Goal: Task Accomplishment & Management: Manage account settings

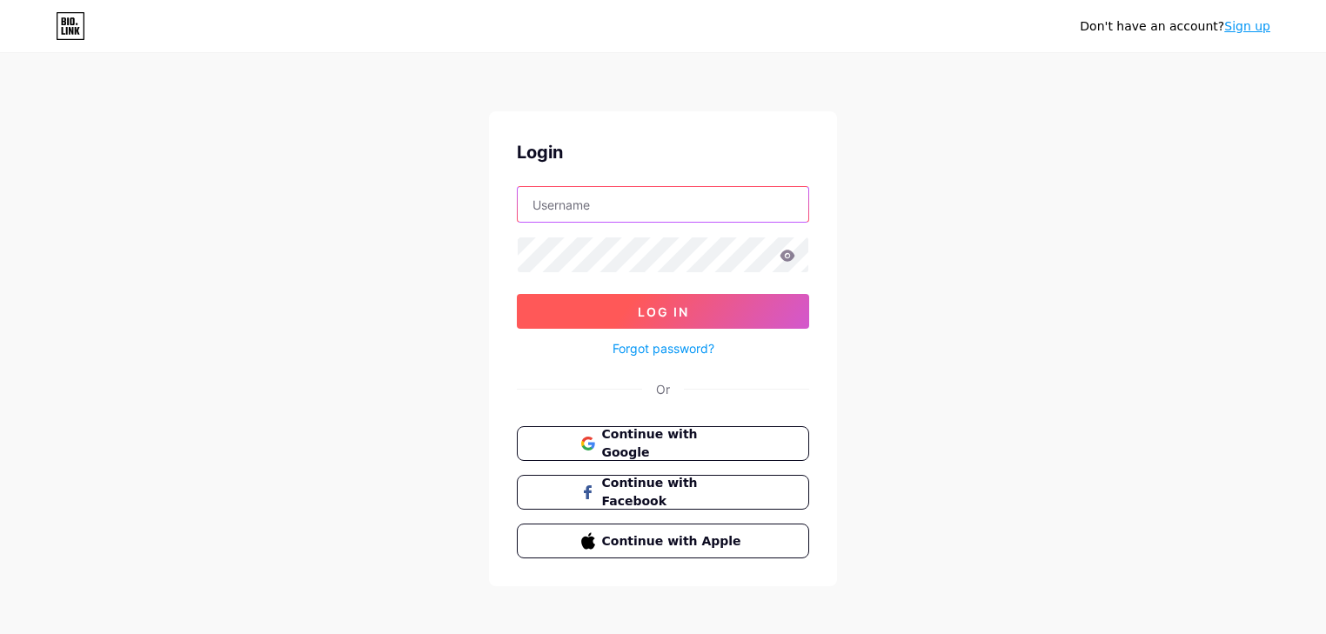
type input "[EMAIL_ADDRESS][DOMAIN_NAME]"
click at [693, 305] on button "Log In" at bounding box center [663, 311] width 292 height 35
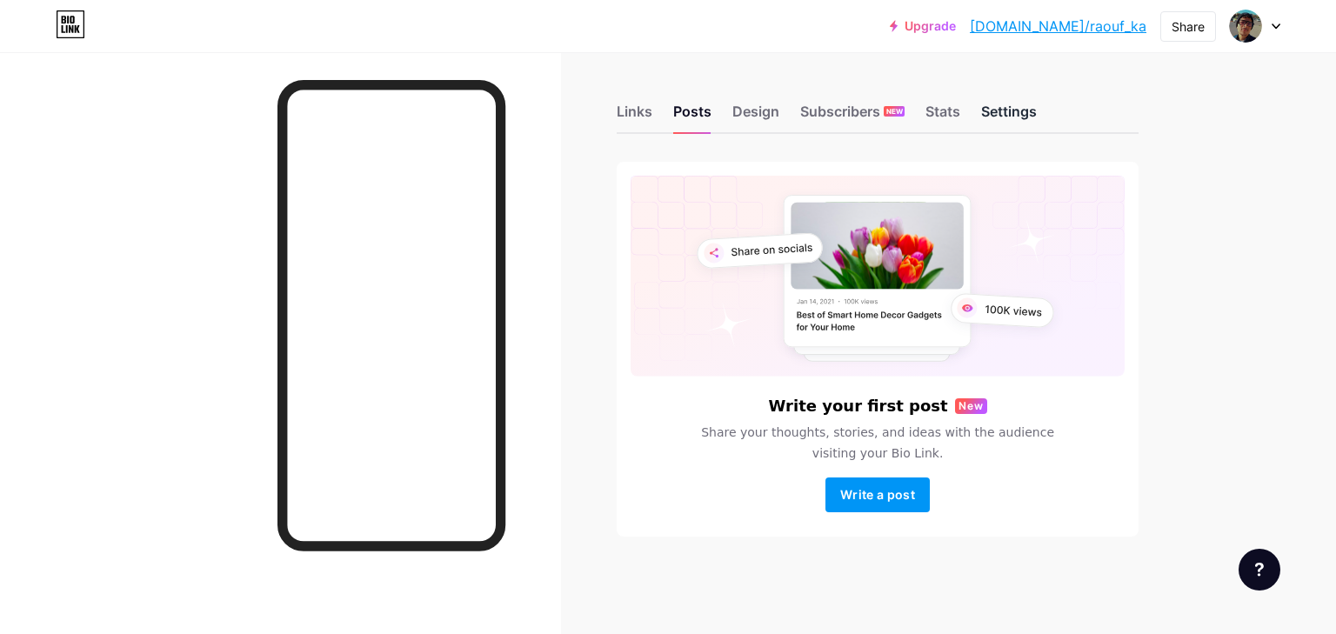
click at [999, 113] on div "Settings" at bounding box center [1009, 116] width 56 height 31
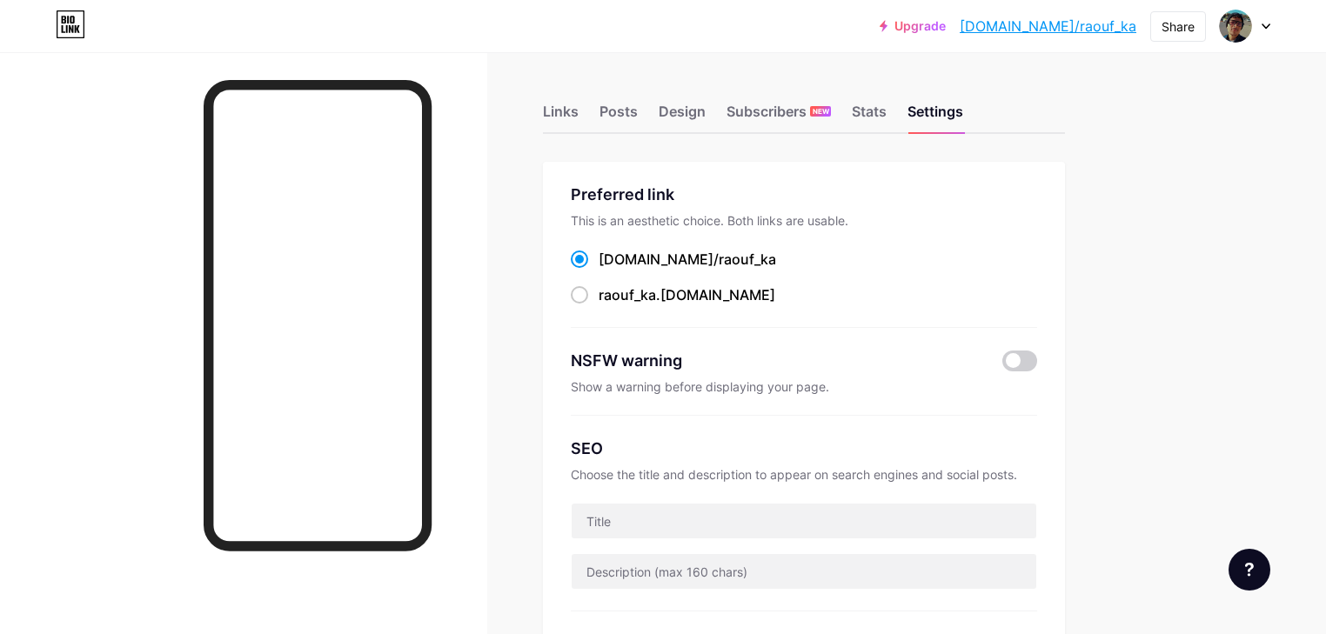
click at [1253, 28] on div at bounding box center [1245, 25] width 50 height 31
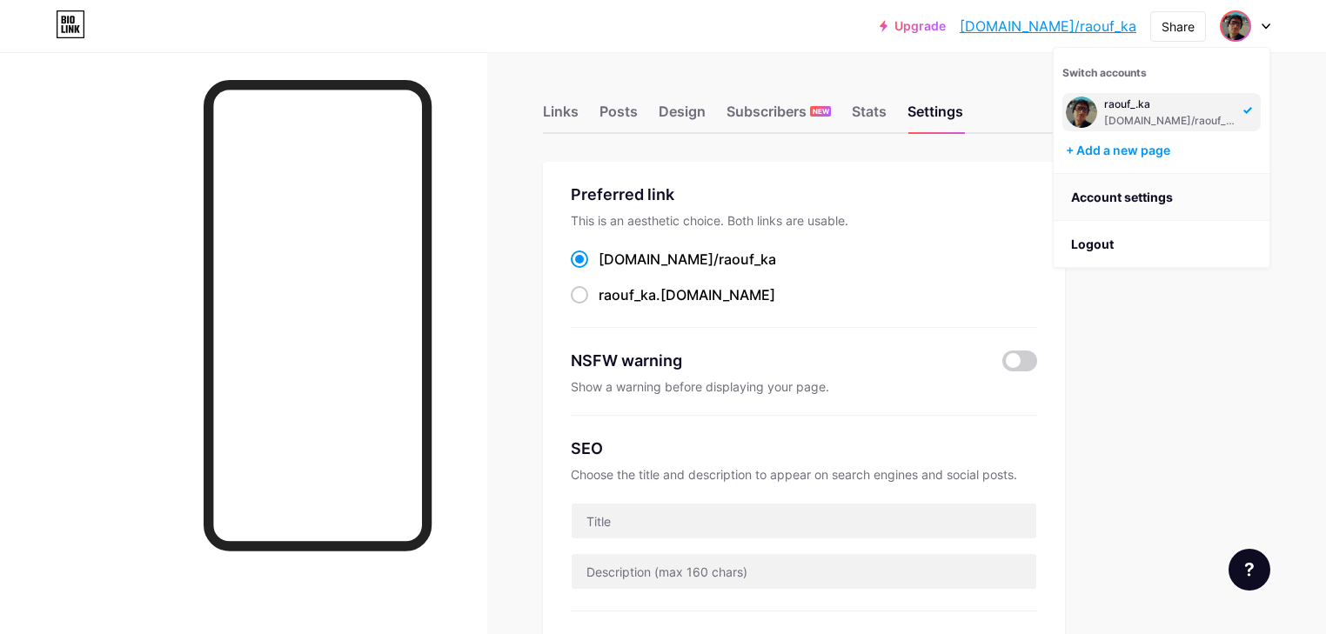
click at [1175, 184] on link "Account settings" at bounding box center [1162, 197] width 216 height 47
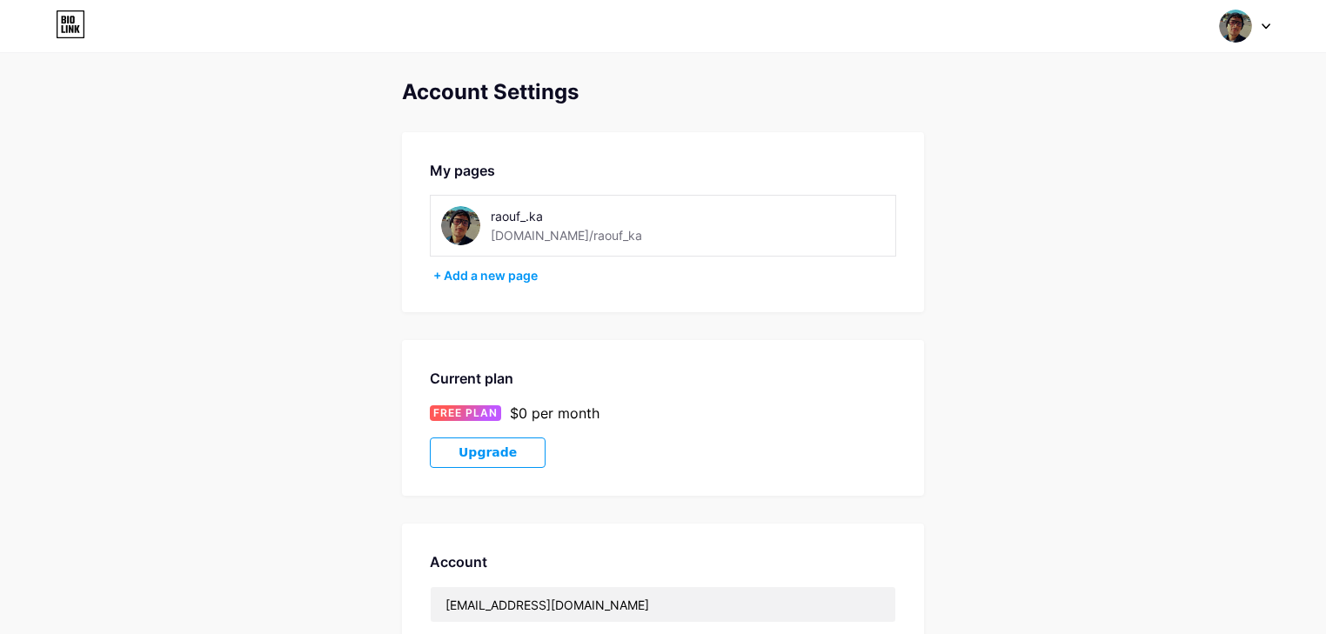
click at [605, 213] on div "raouf_.ka" at bounding box center [593, 216] width 204 height 18
click at [466, 219] on img at bounding box center [460, 225] width 39 height 39
click at [519, 226] on div "[DOMAIN_NAME]/raouf_ka" at bounding box center [566, 235] width 151 height 18
click at [515, 207] on div "raouf_.ka" at bounding box center [593, 216] width 204 height 18
click at [472, 267] on div "+ Add a new page" at bounding box center [664, 275] width 463 height 17
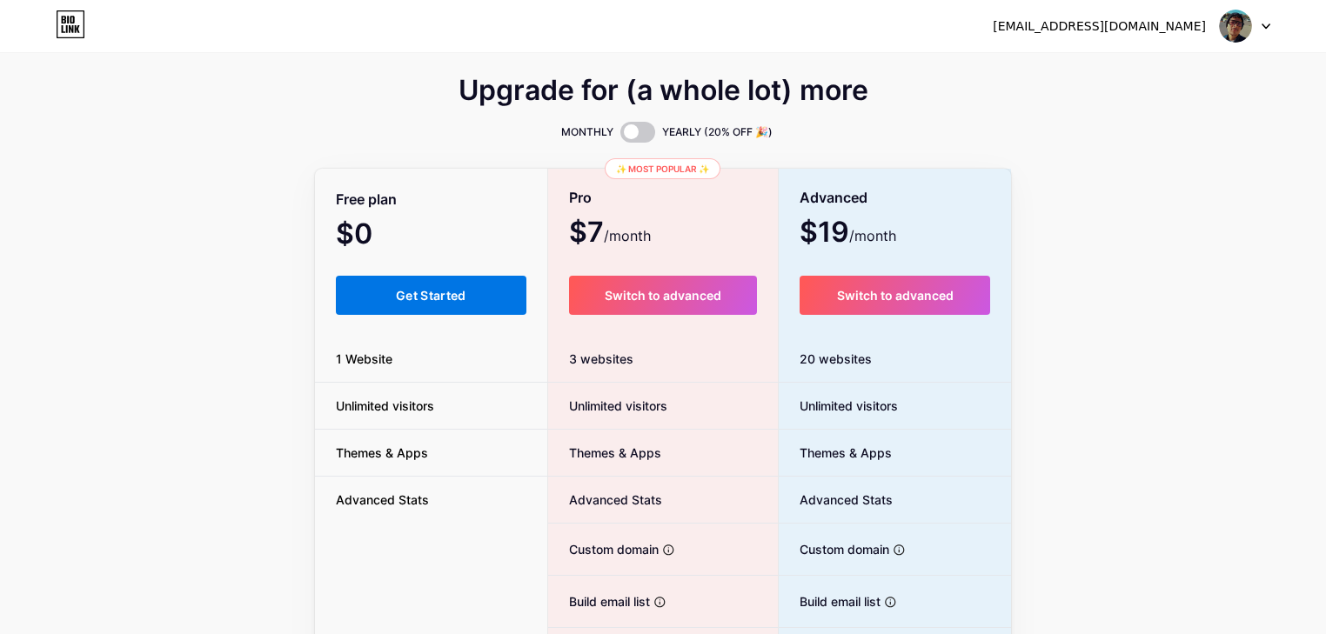
click at [484, 287] on button "Get Started" at bounding box center [431, 295] width 191 height 39
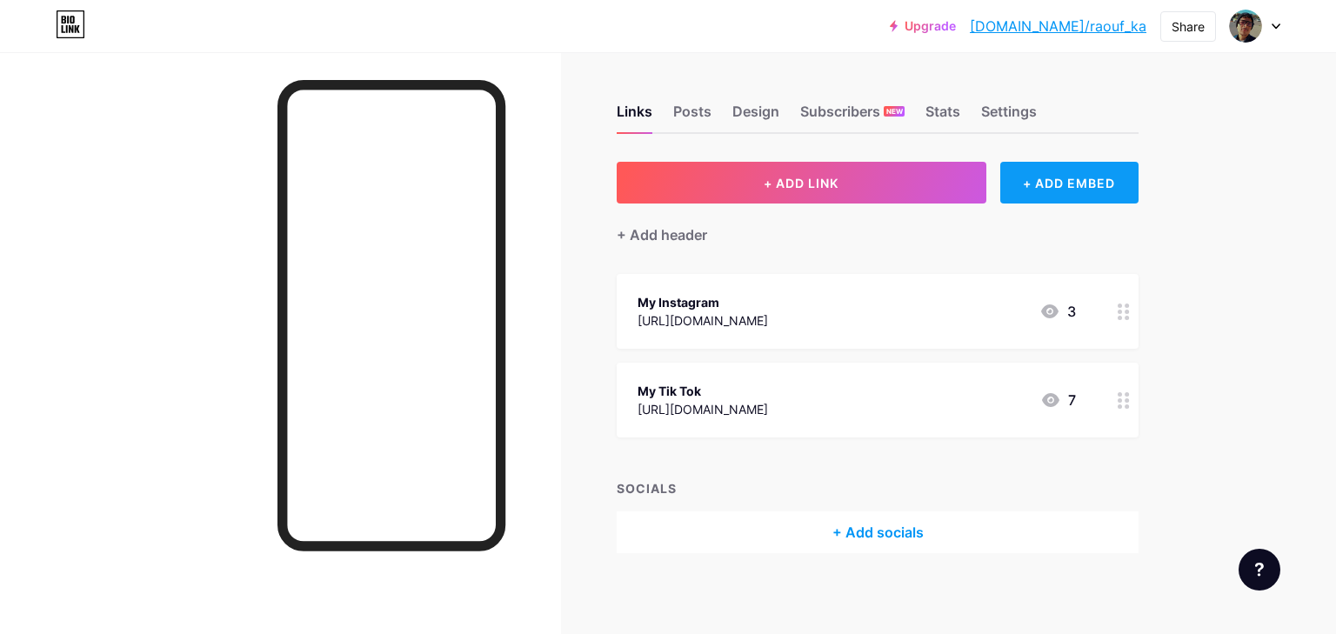
click at [1086, 177] on div "+ ADD EMBED" at bounding box center [1070, 183] width 138 height 42
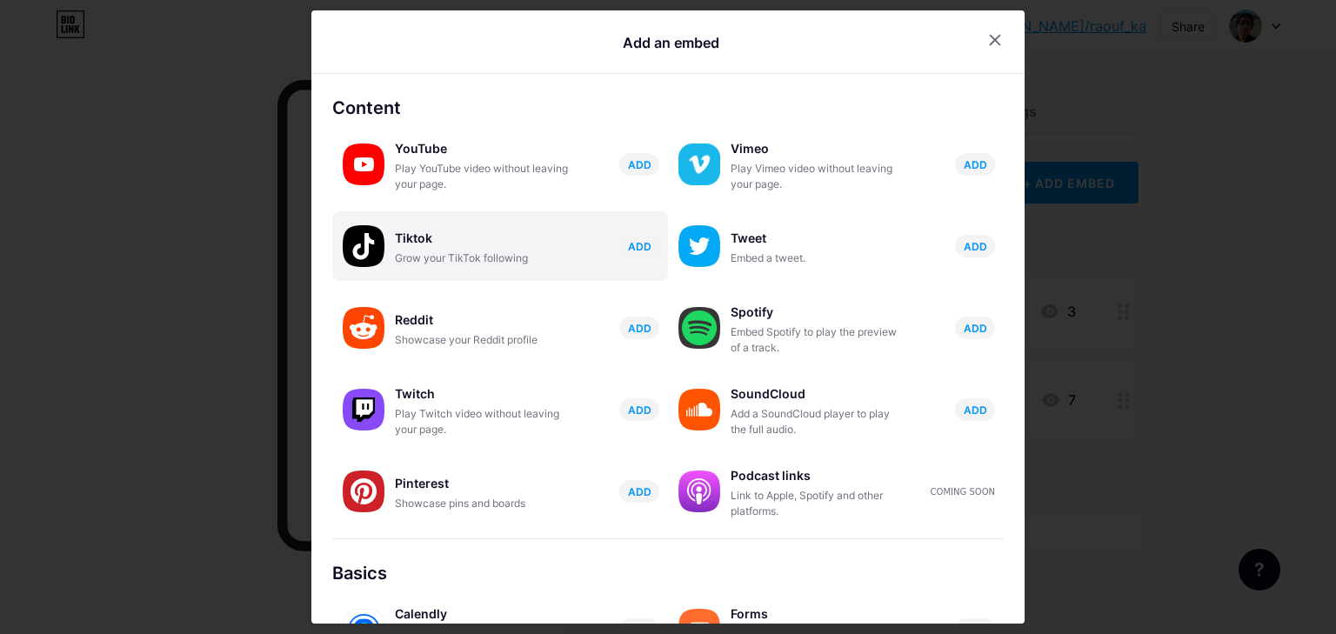
click at [582, 251] on div "Tiktok Grow your TikTok following ADD" at bounding box center [531, 246] width 273 height 40
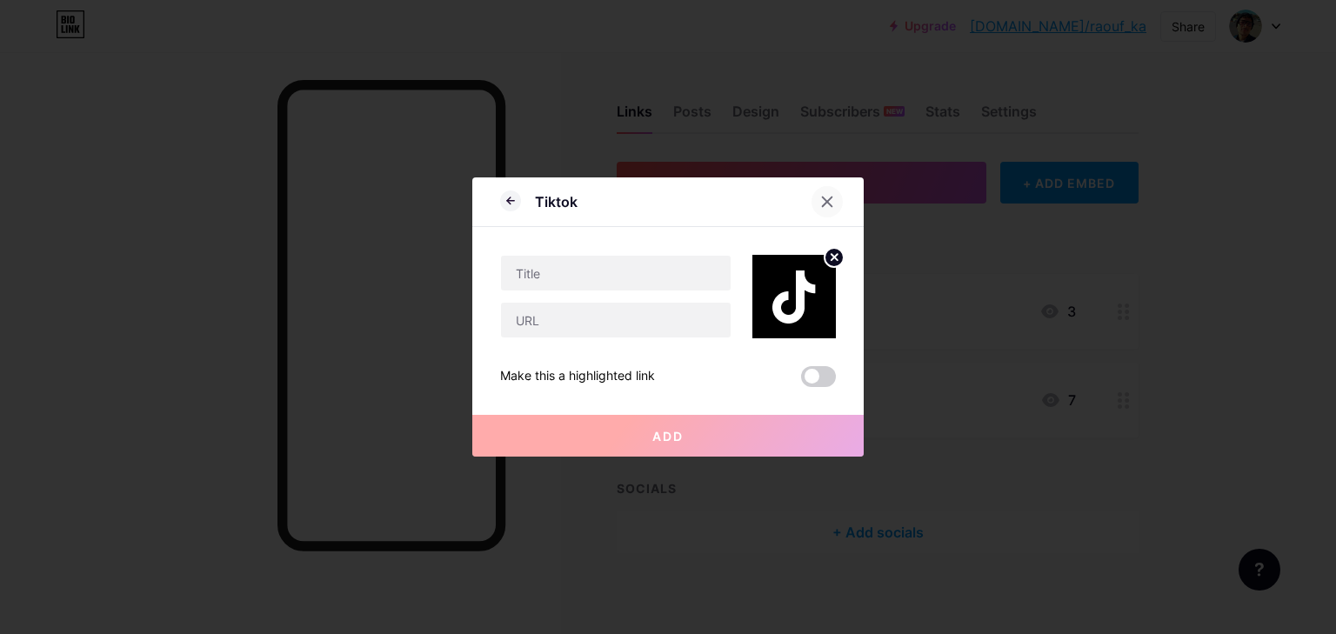
click at [820, 201] on icon at bounding box center [827, 202] width 14 height 14
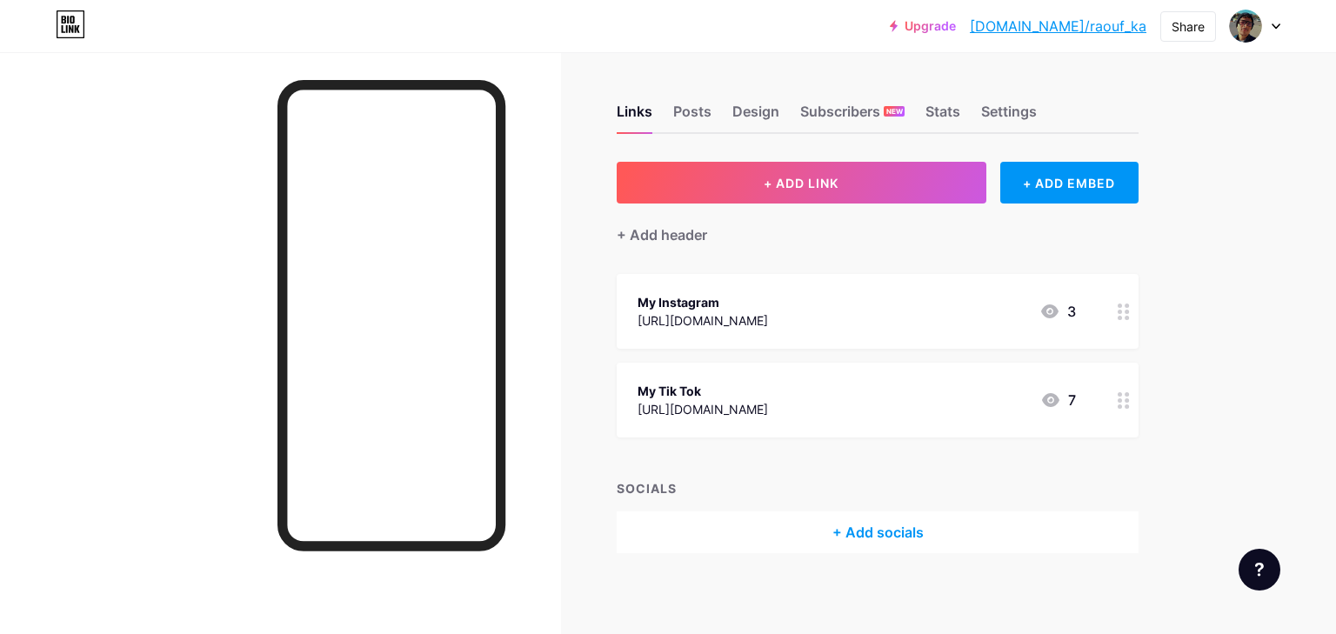
click at [1269, 581] on div at bounding box center [1260, 570] width 42 height 42
click at [1240, 50] on div "Upgrade bio.link/raouf_... bio.link/raouf_ka Share Switch accounts raouf_.ka bi…" at bounding box center [668, 26] width 1336 height 52
click at [1249, 42] on div "Upgrade bio.link/raouf_... bio.link/raouf_ka Share Switch accounts raouf_.ka bi…" at bounding box center [668, 26] width 1336 height 52
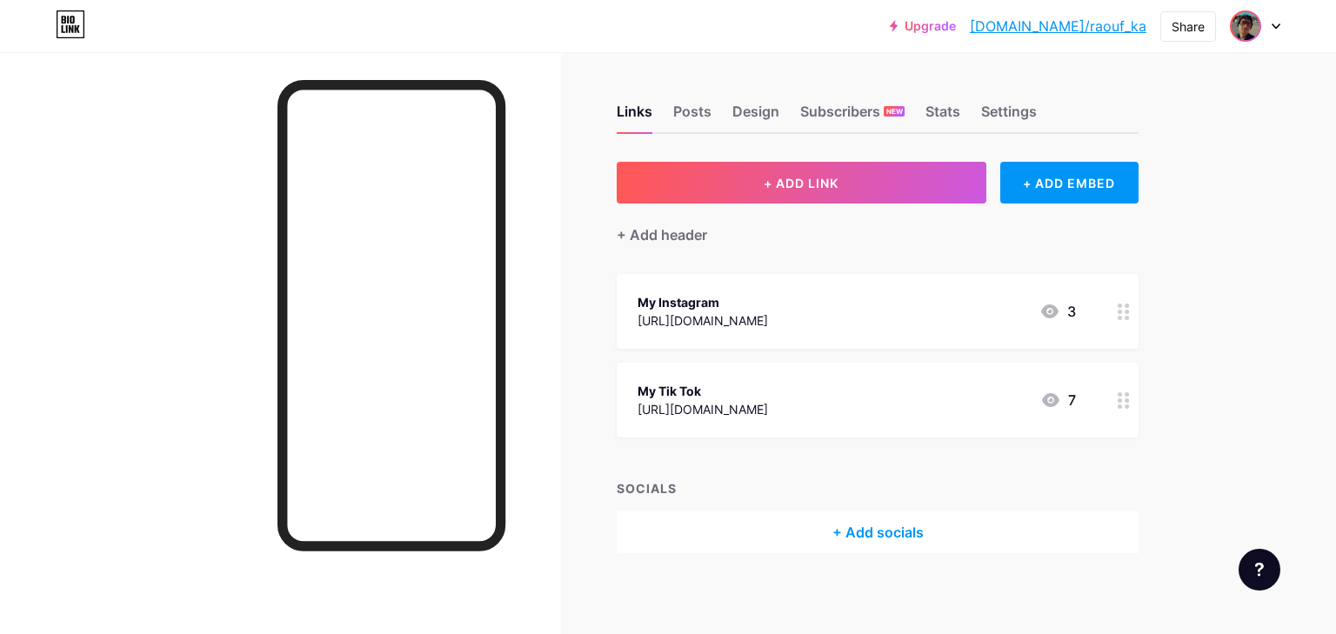
click at [1249, 40] on div at bounding box center [1245, 25] width 31 height 31
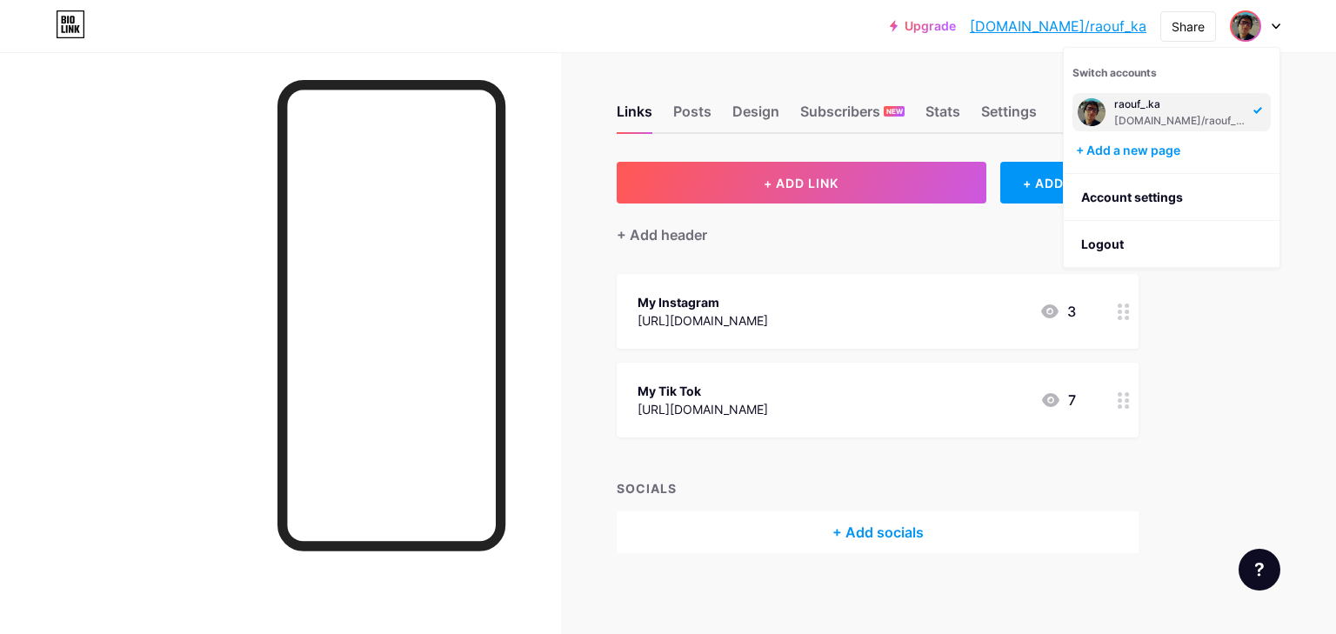
click at [1093, 100] on img at bounding box center [1092, 112] width 28 height 28
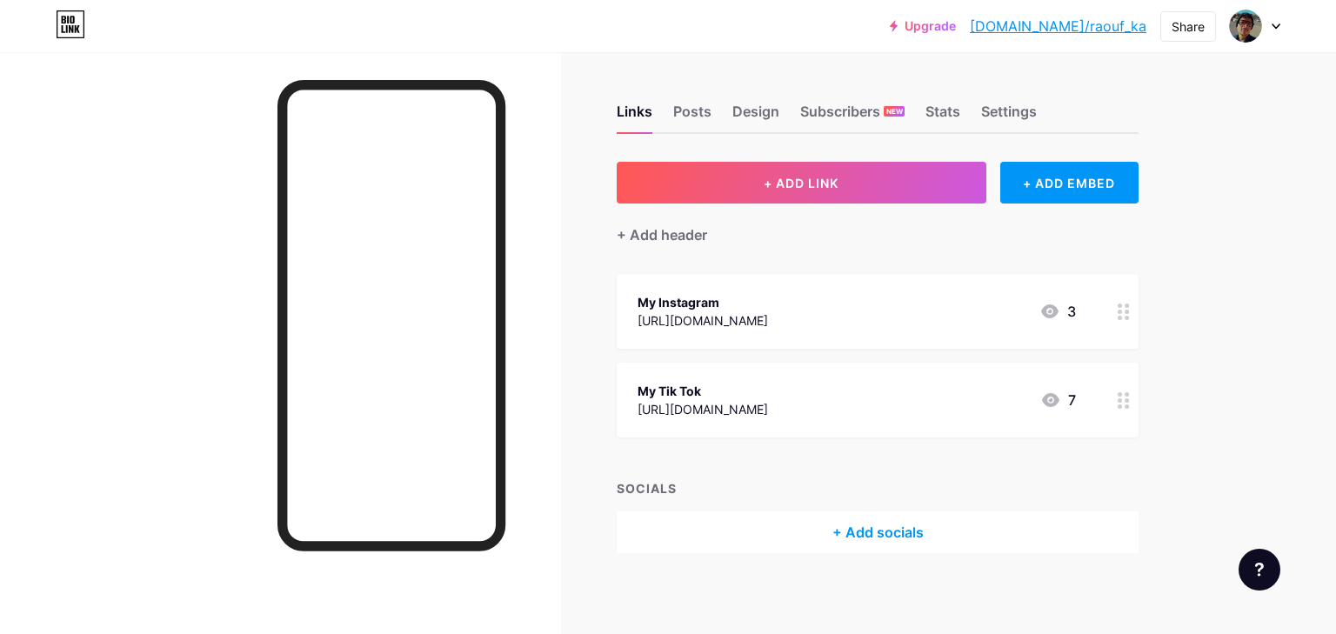
click at [832, 94] on div "Links Posts Design Subscribers NEW Stats Settings" at bounding box center [878, 103] width 522 height 61
click at [769, 106] on div "Design" at bounding box center [756, 116] width 47 height 31
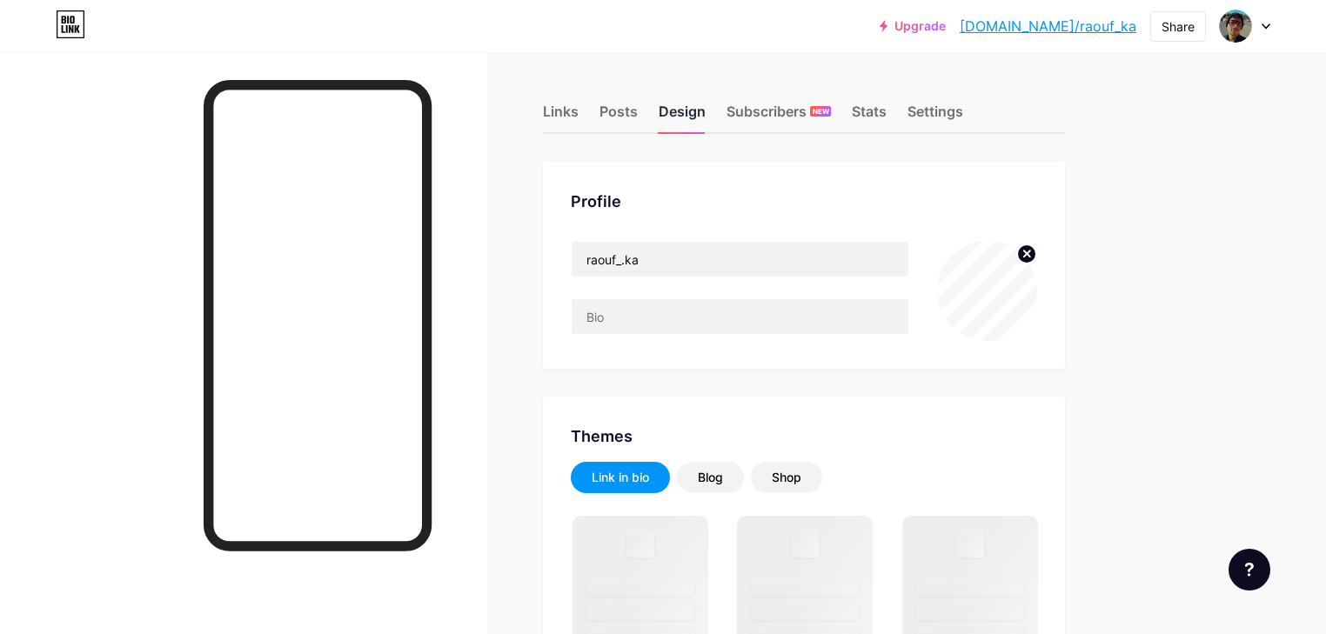
click at [706, 122] on div "Design" at bounding box center [682, 116] width 47 height 31
click at [1037, 315] on img at bounding box center [987, 291] width 100 height 100
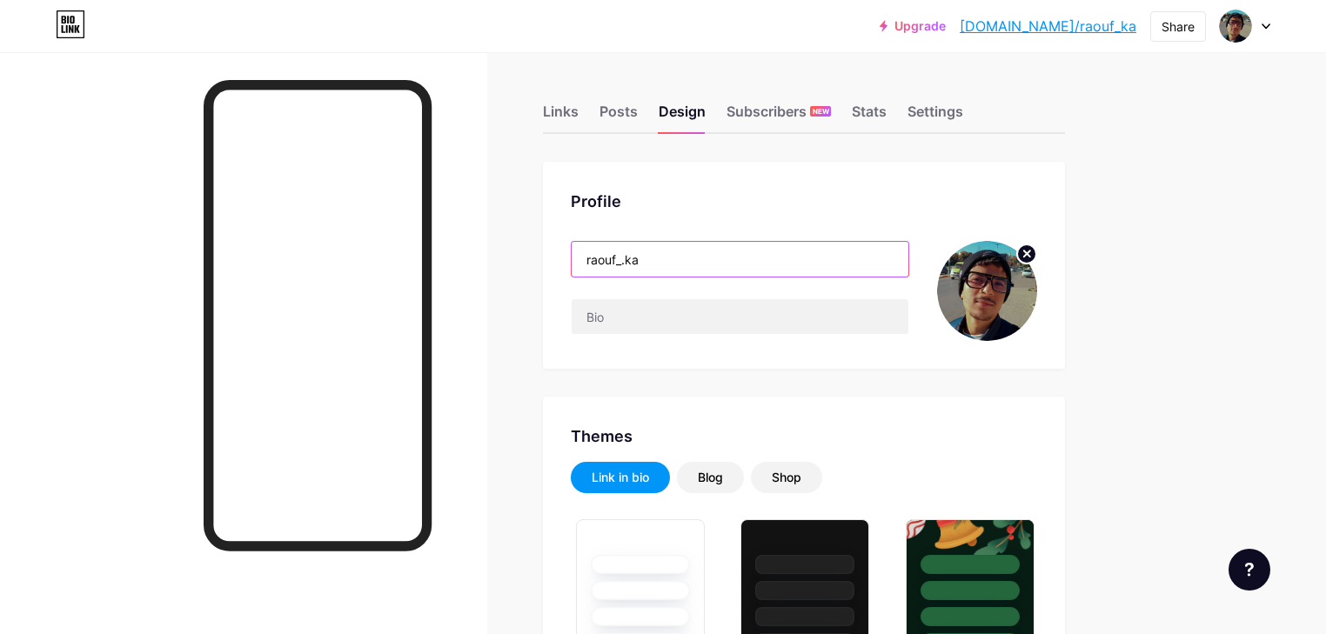
click at [713, 263] on input "raouf_.ka" at bounding box center [740, 259] width 337 height 35
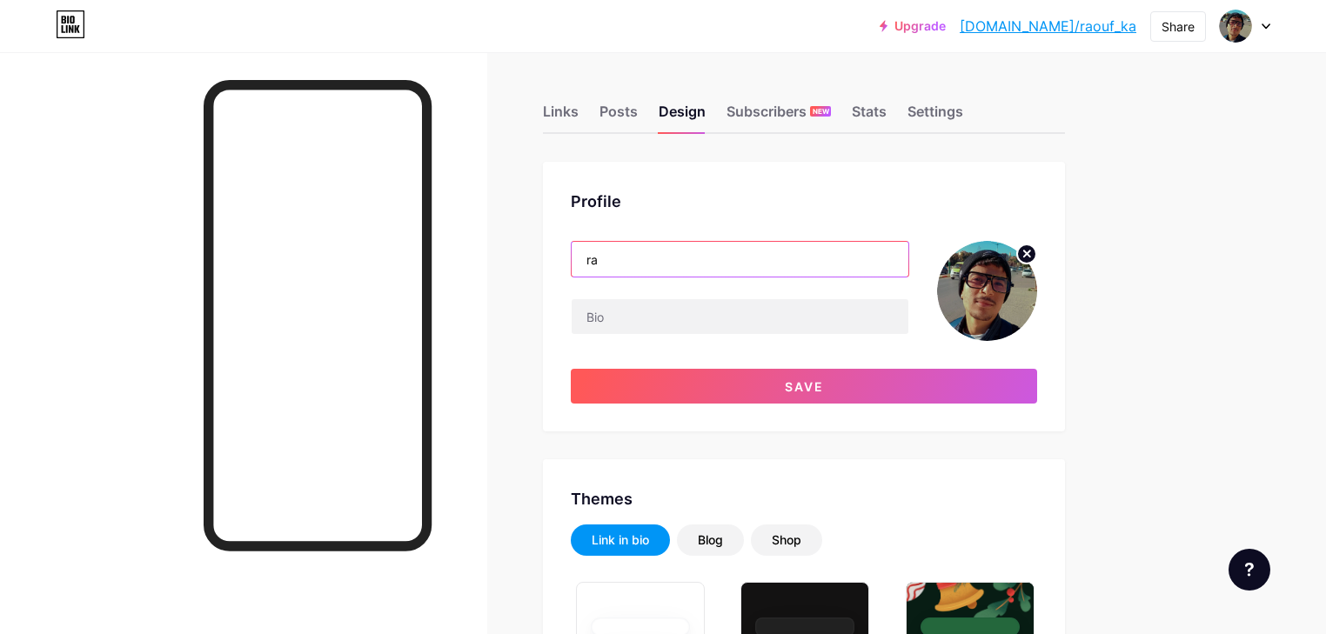
type input "r"
type input "angelo_.dz"
click at [1037, 300] on img at bounding box center [987, 291] width 100 height 100
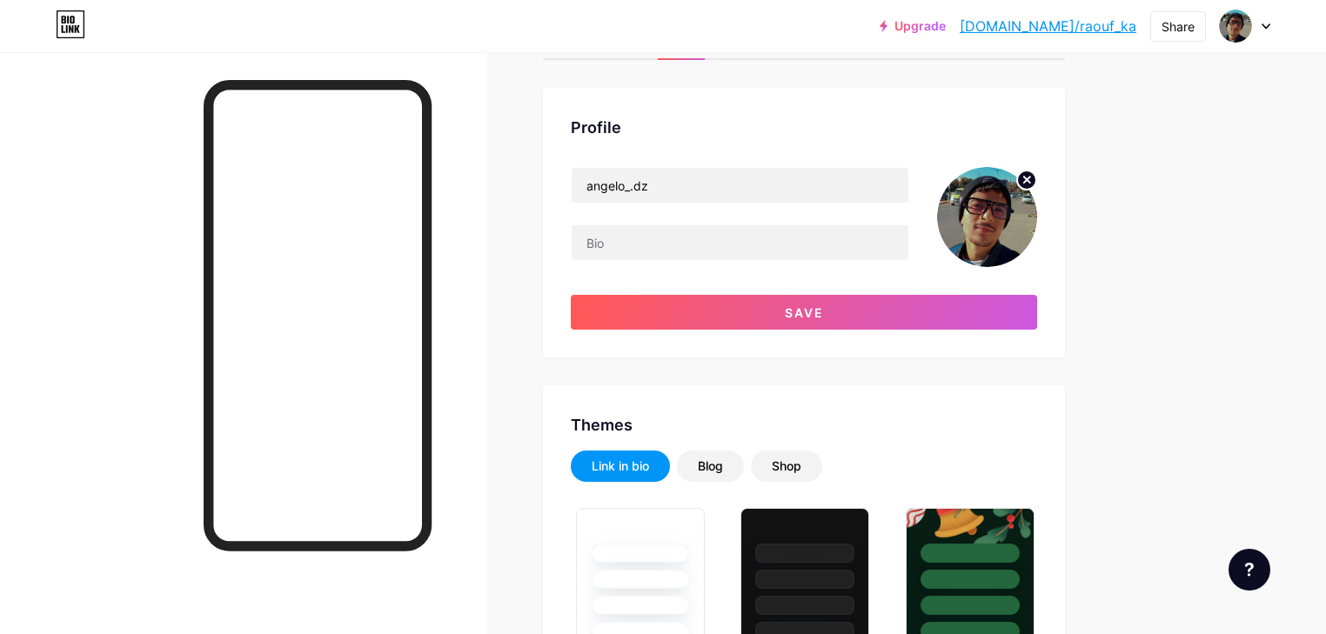
scroll to position [75, 0]
click at [1037, 216] on img at bounding box center [987, 216] width 100 height 100
click at [1036, 184] on circle at bounding box center [1026, 179] width 19 height 19
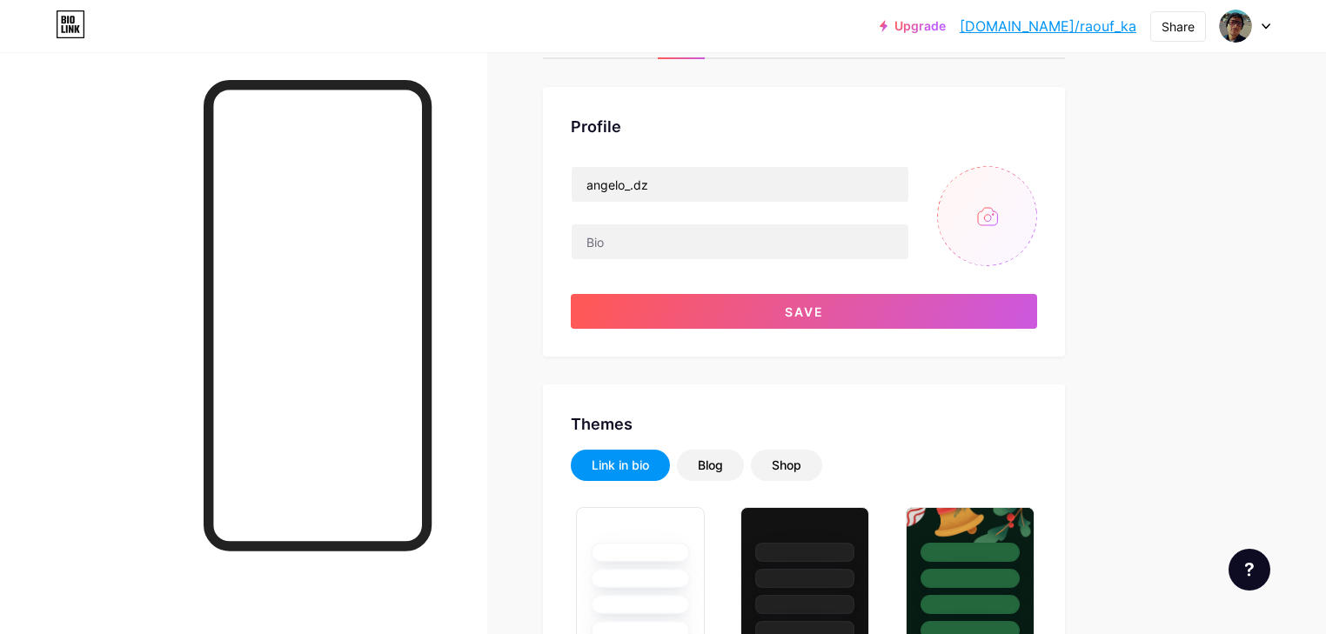
click at [1037, 220] on input "file" at bounding box center [987, 216] width 100 height 100
type input "C:\fakepath\5827702328235510321.jpg"
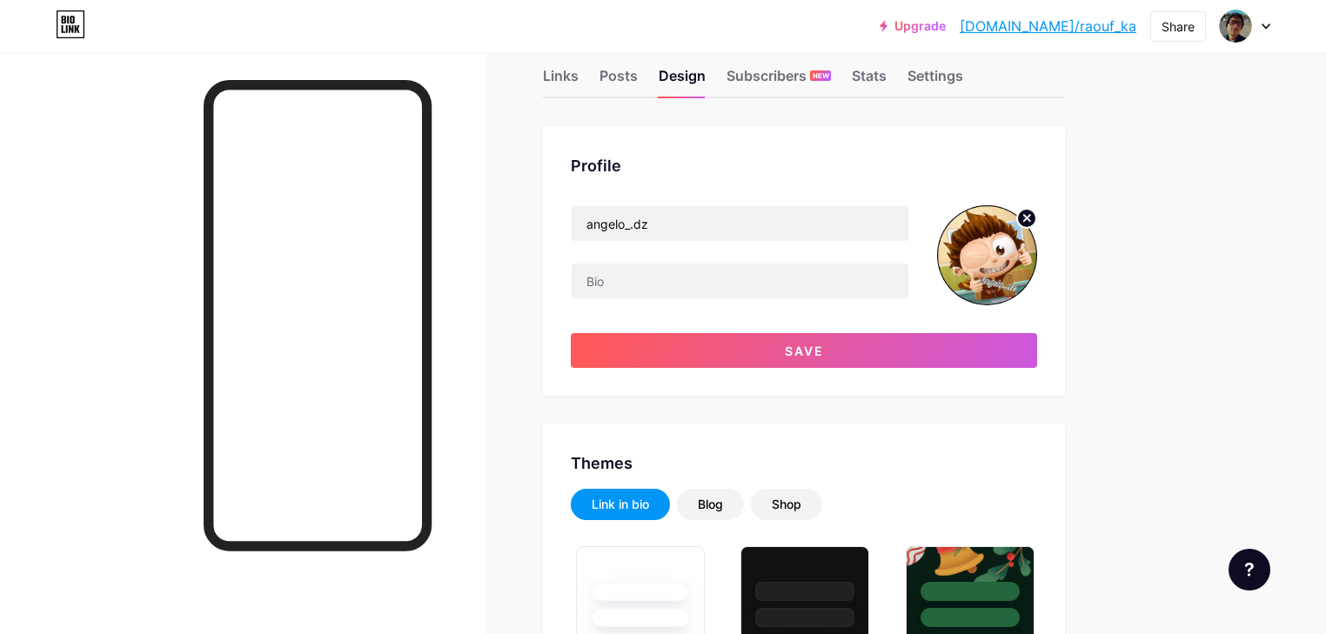
scroll to position [32, 0]
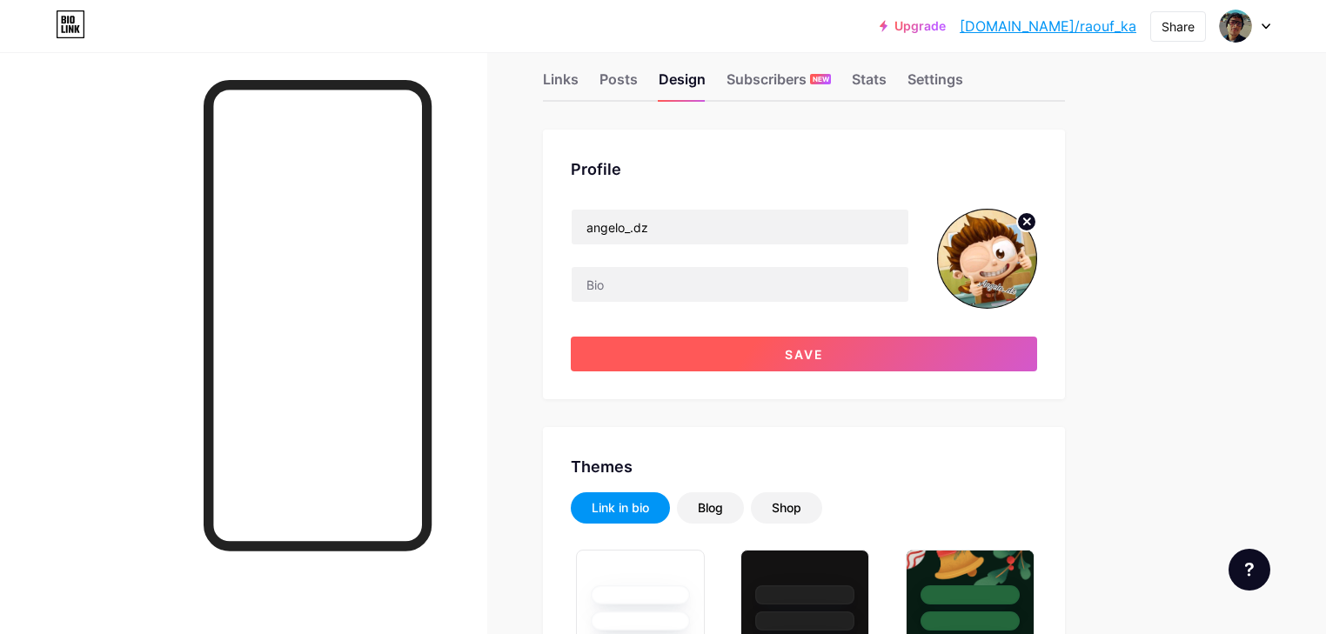
click at [824, 352] on span "Save" at bounding box center [804, 354] width 39 height 15
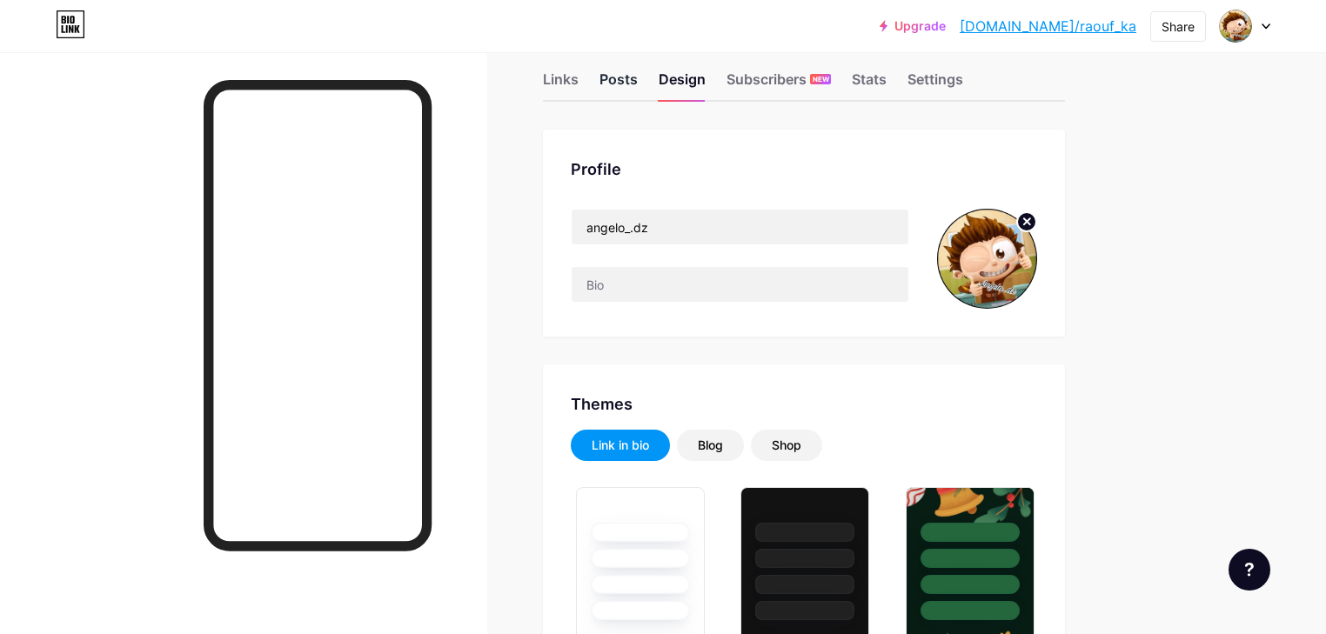
click at [638, 85] on div "Posts" at bounding box center [618, 84] width 38 height 31
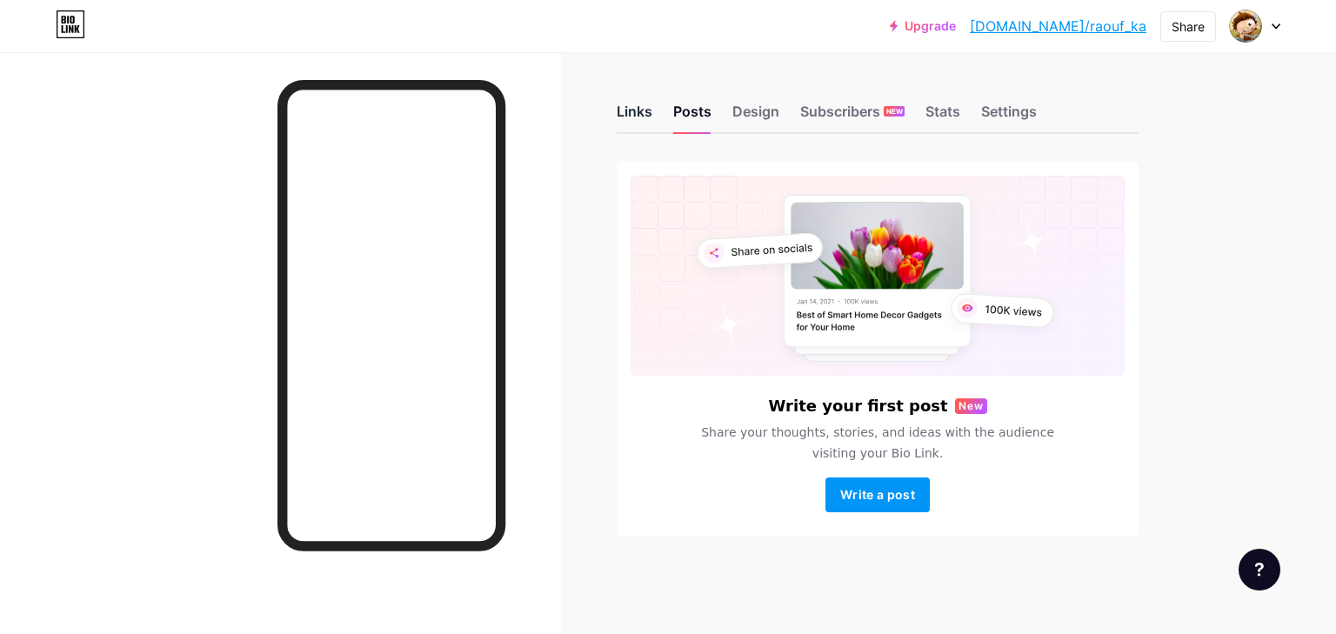
click at [640, 124] on div "Links" at bounding box center [635, 116] width 36 height 31
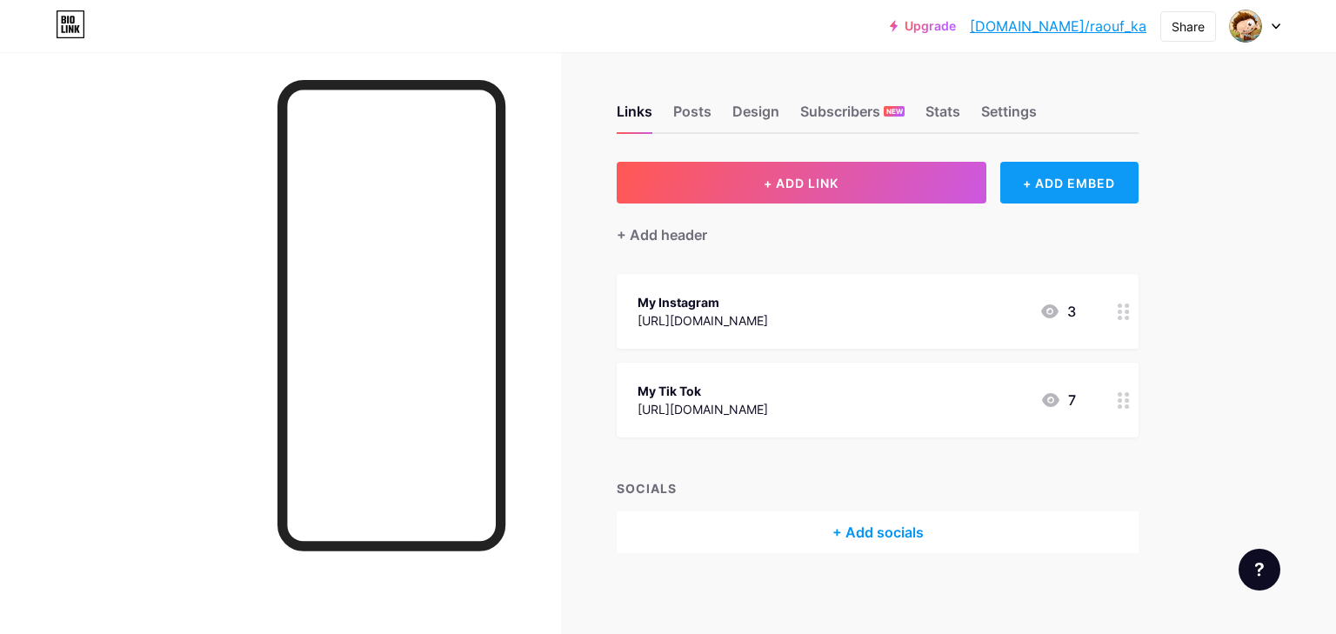
click at [1065, 181] on div "+ ADD EMBED" at bounding box center [1070, 183] width 138 height 42
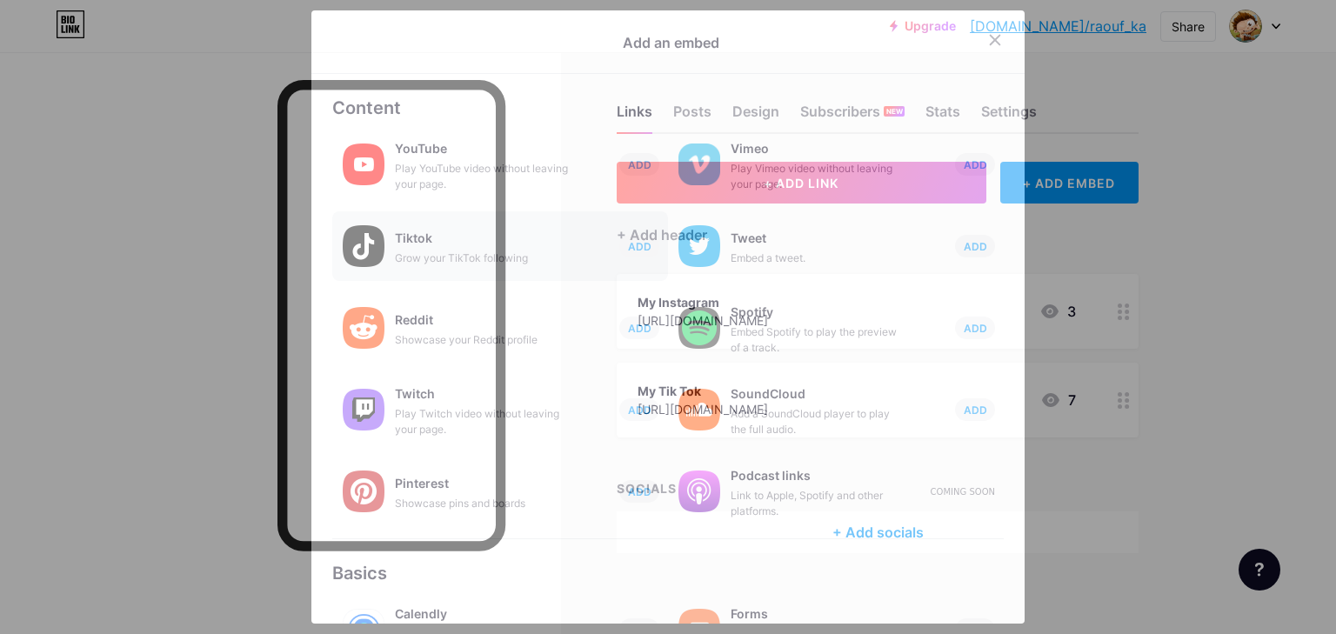
click at [463, 265] on div "Tiktok Grow your TikTok following ADD" at bounding box center [500, 246] width 336 height 70
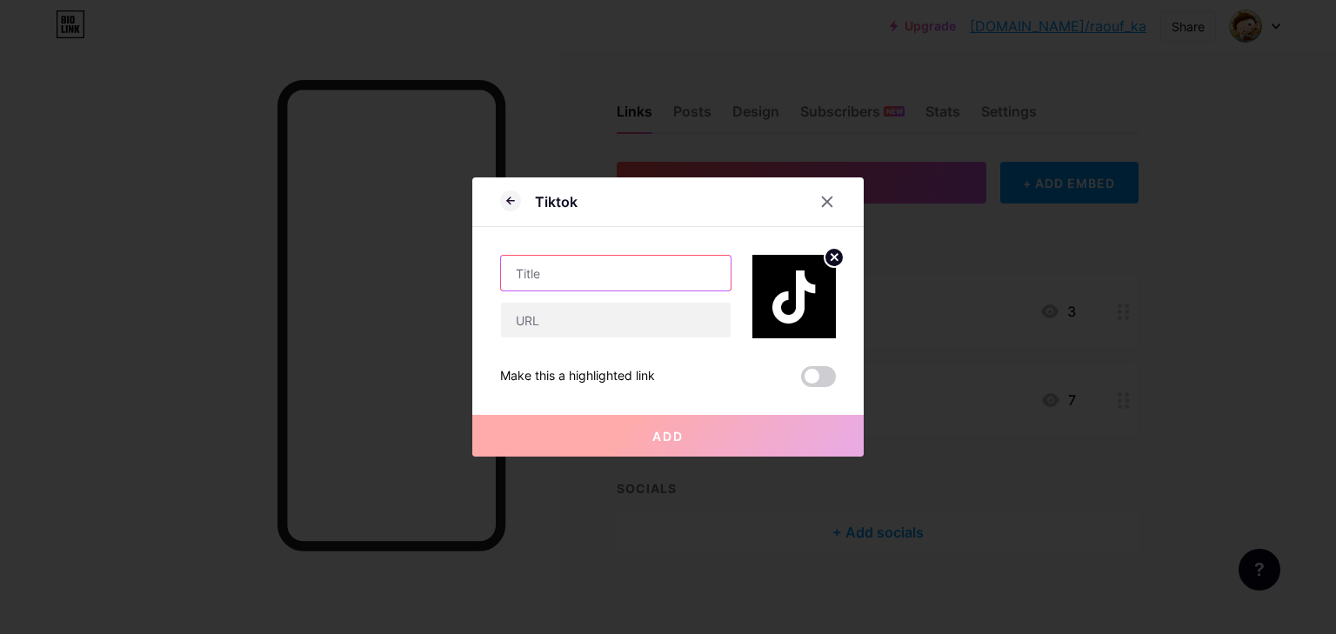
click at [553, 275] on input "text" at bounding box center [616, 273] width 230 height 35
click at [825, 208] on icon at bounding box center [827, 202] width 14 height 14
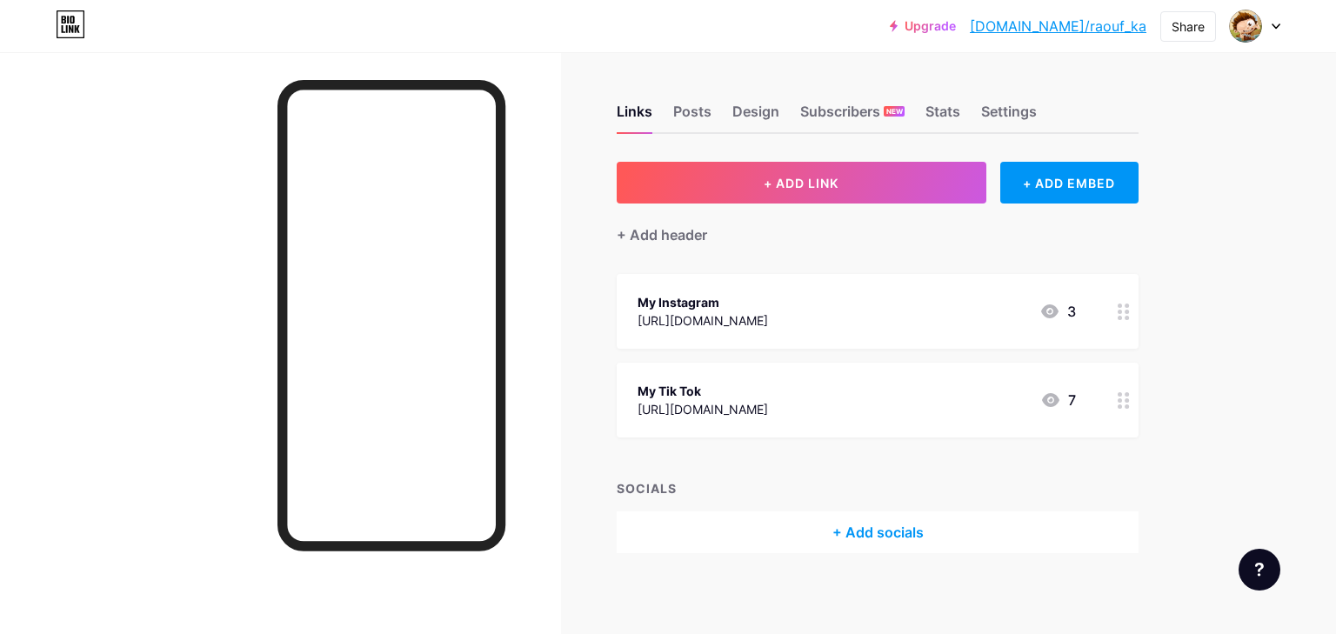
click at [759, 400] on div "[URL][DOMAIN_NAME]" at bounding box center [703, 409] width 131 height 18
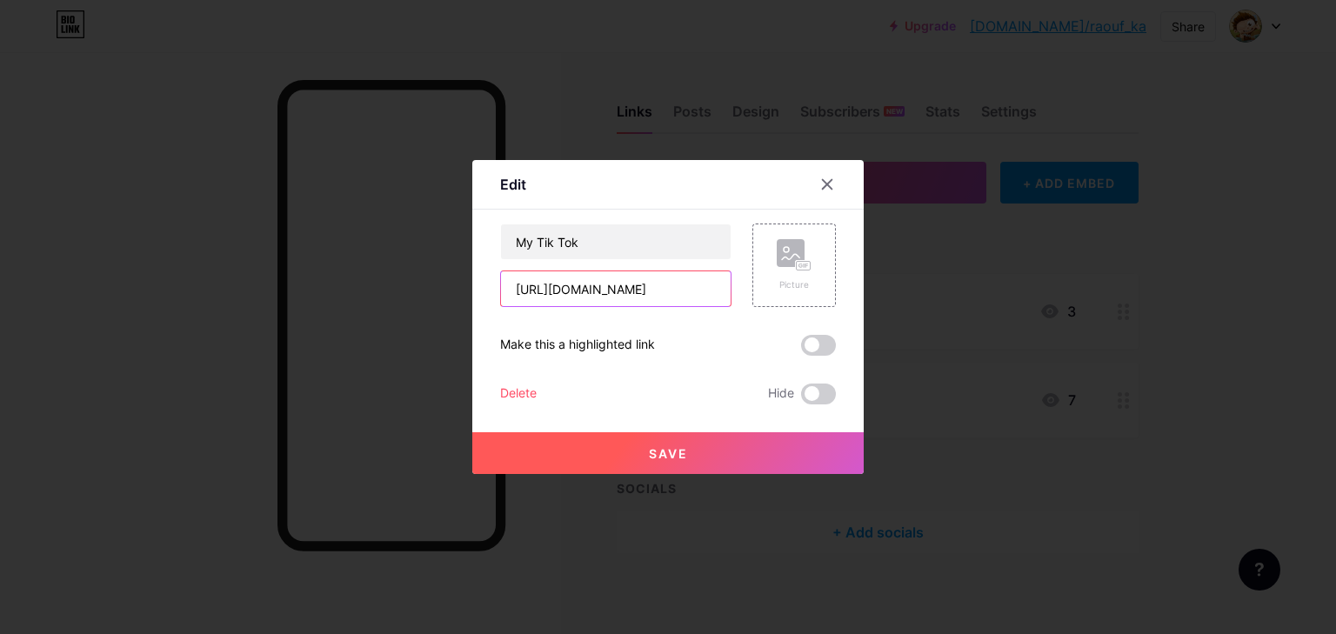
click at [661, 289] on input "[URL][DOMAIN_NAME]" at bounding box center [616, 288] width 230 height 35
click at [813, 181] on div at bounding box center [827, 184] width 31 height 31
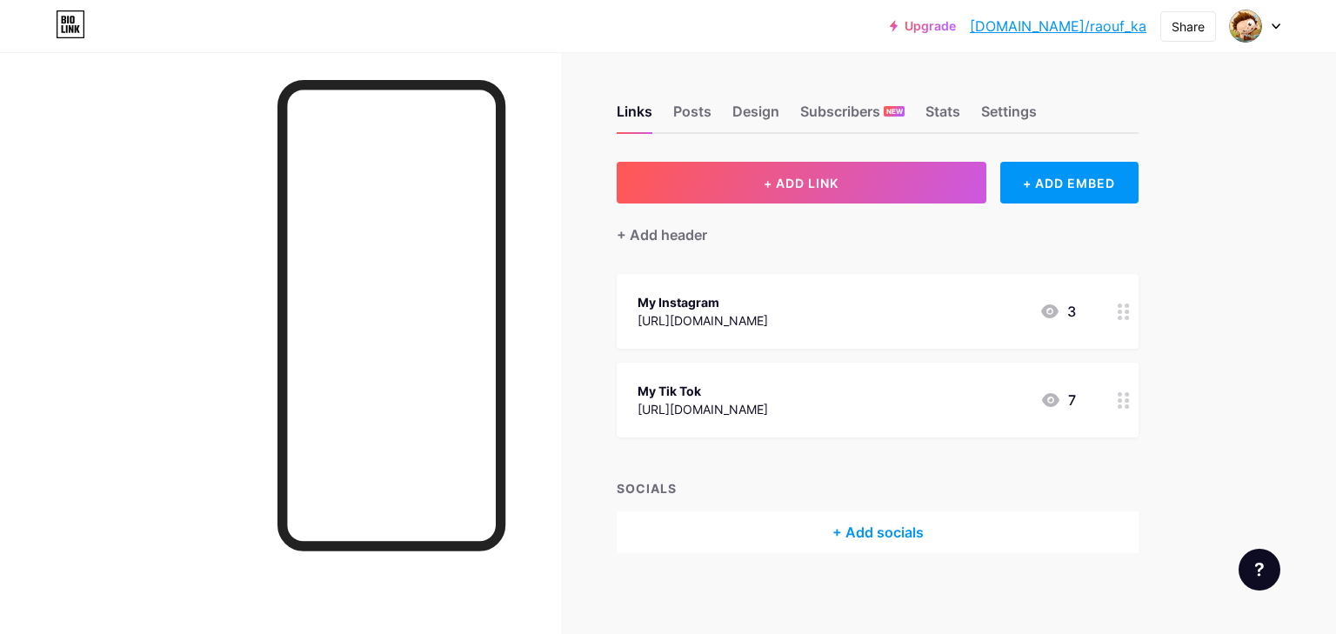
click at [768, 311] on div "[URL][DOMAIN_NAME]" at bounding box center [703, 320] width 131 height 18
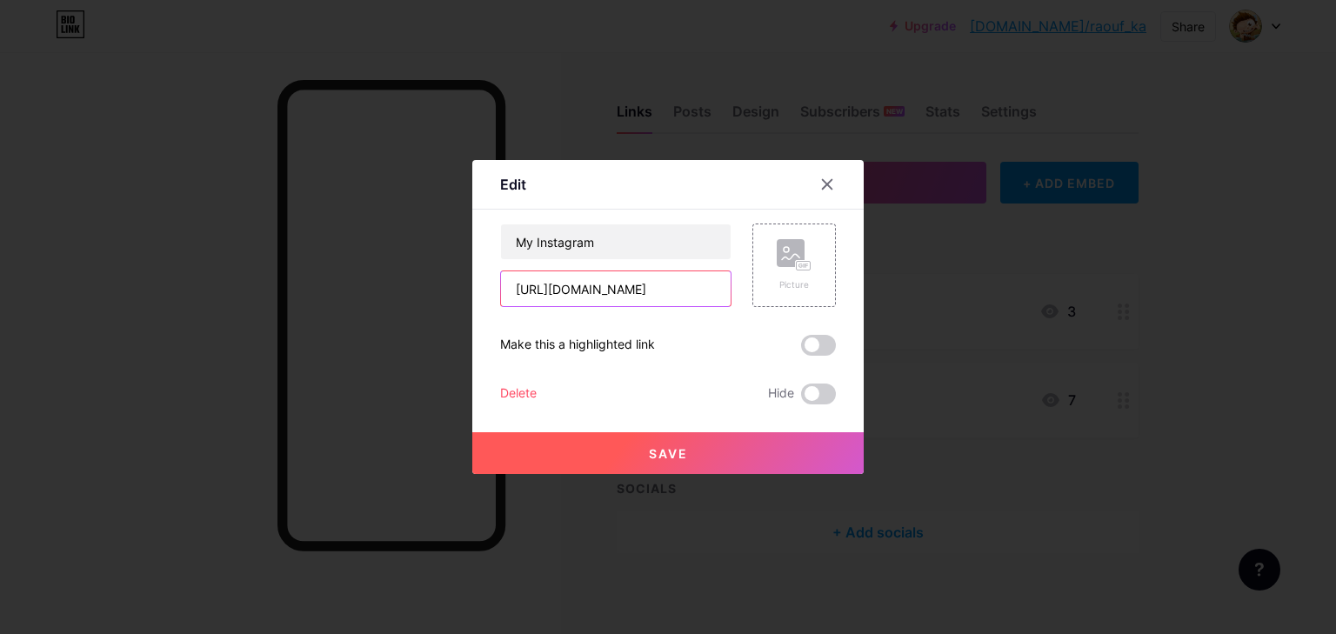
click at [648, 297] on input "[URL][DOMAIN_NAME]" at bounding box center [616, 288] width 230 height 35
drag, startPoint x: 648, startPoint y: 297, endPoint x: 247, endPoint y: 44, distance: 474.3
click at [247, 44] on div "Edit Content YouTube Play YouTube video without leaving your page. ADD Vimeo Pl…" at bounding box center [668, 317] width 1336 height 634
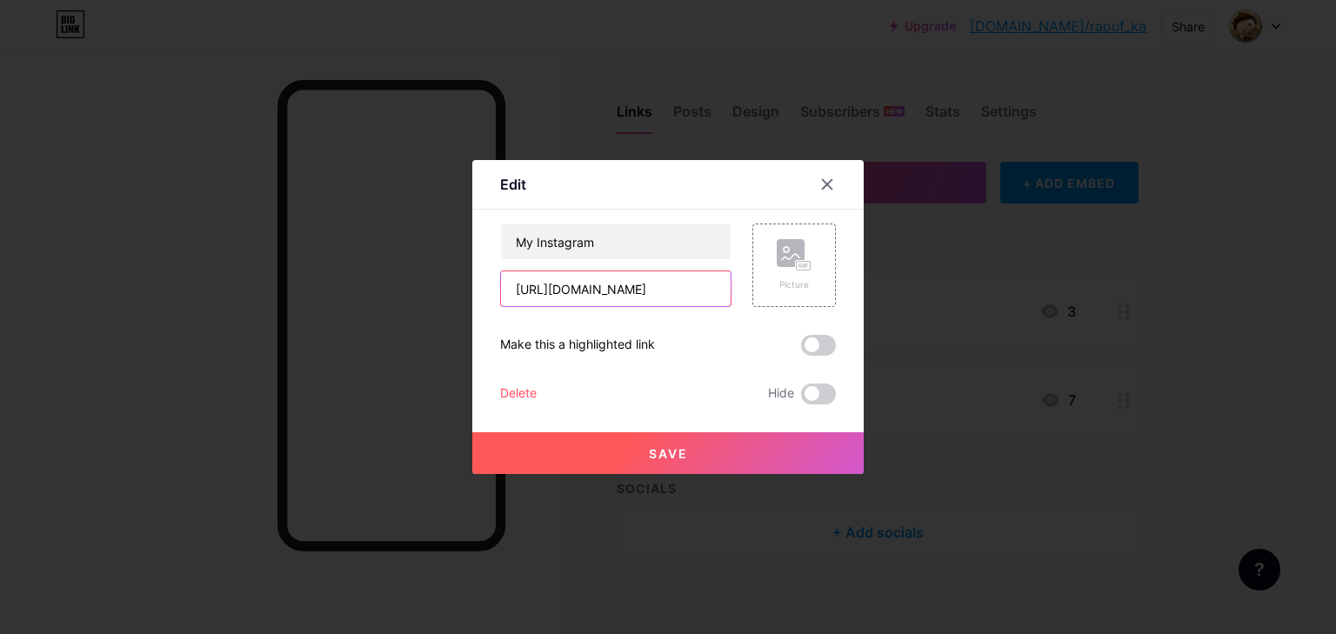
click at [672, 286] on input "[URL][DOMAIN_NAME]" at bounding box center [616, 288] width 230 height 35
paste input "https://www.instagram.com/angelo_.dz?igsh=YTRwcGZiaWN2aXZ1"
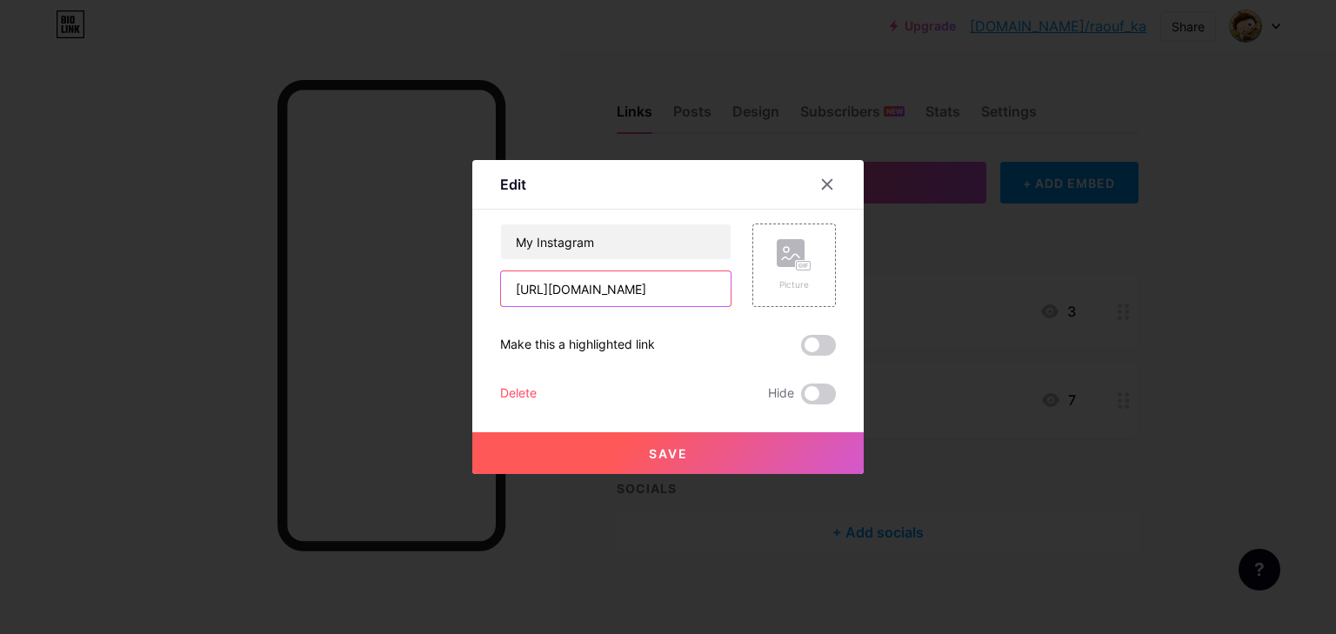
scroll to position [0, 184]
type input "https://www.instagram.com/angelo_.dz?igsh=YTRwcGZiaWN2aXZ1"
click at [675, 452] on span "Save" at bounding box center [668, 453] width 39 height 15
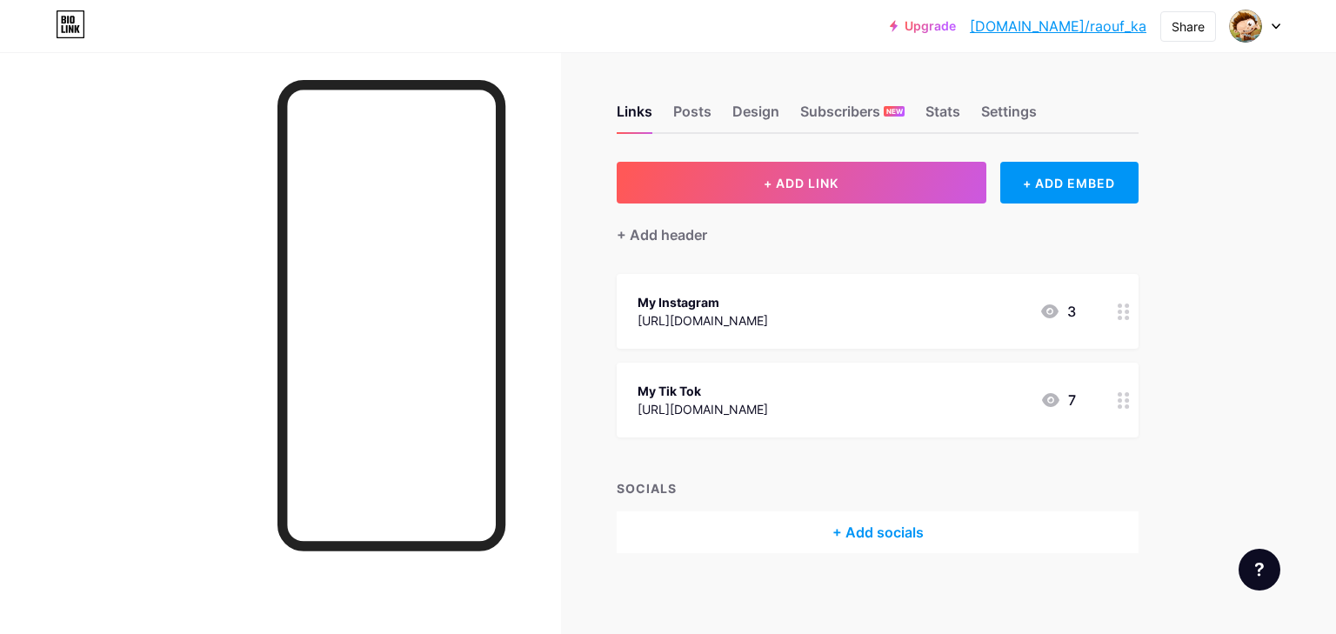
click at [818, 414] on div "My Tik Tok https://www.tiktok.com/@raouf_.ka?_t=ZT-8yDljIJAhKg&_r=1 7" at bounding box center [878, 400] width 522 height 75
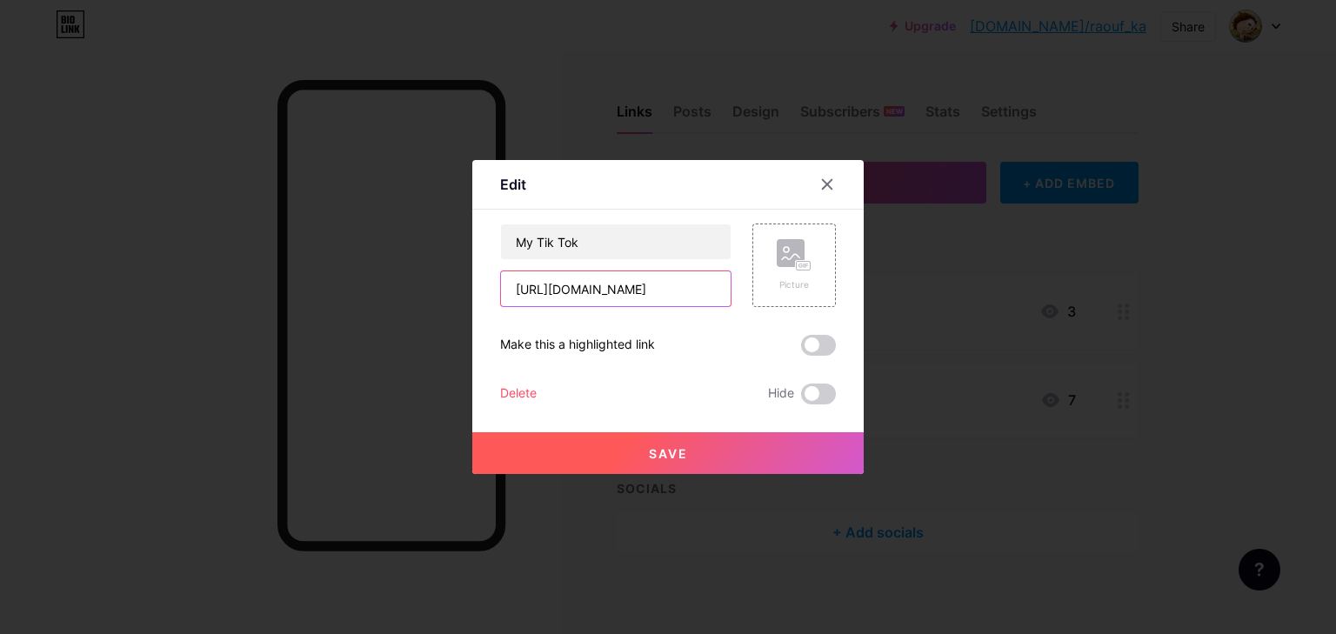
click at [640, 285] on input "[URL][DOMAIN_NAME]" at bounding box center [616, 288] width 230 height 35
paste input "https://www.tiktok.com/@raouf_.ka?_t=ZT-8yoelFJlY3p&_r=1"
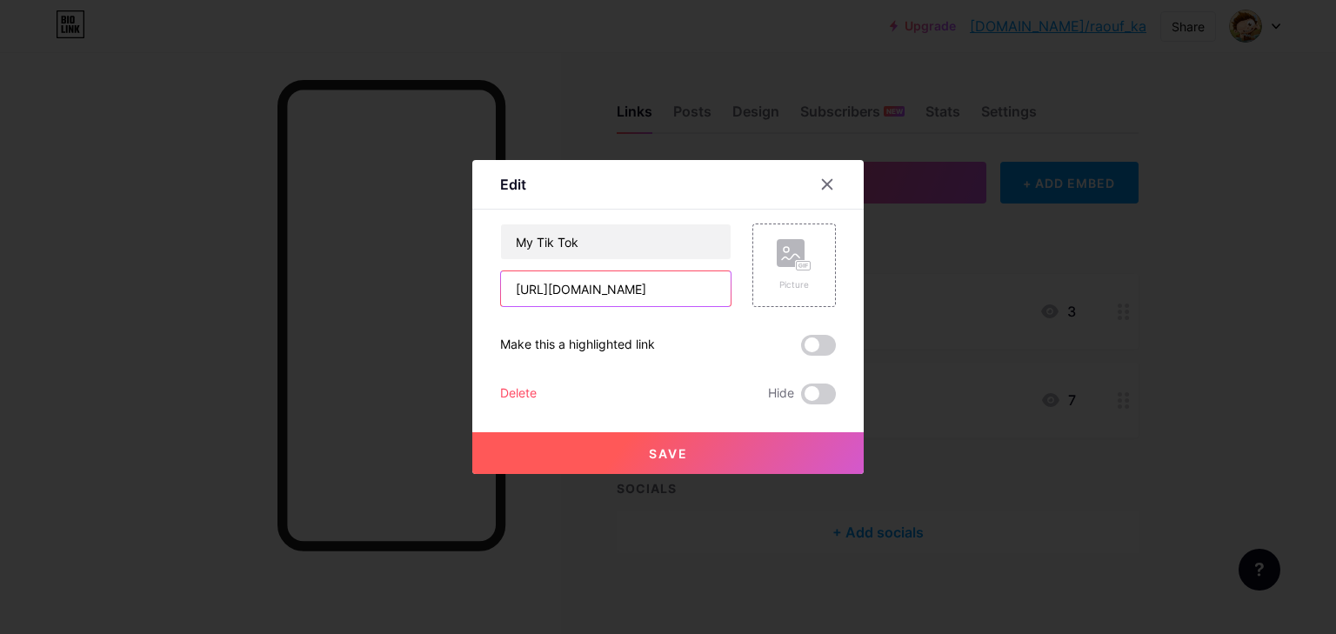
scroll to position [0, 147]
type input "https://www.tiktok.com/@raouf_.ka?_t=ZT-8yoelFJlY3p&_r=1"
click at [639, 440] on button "Save" at bounding box center [668, 453] width 392 height 42
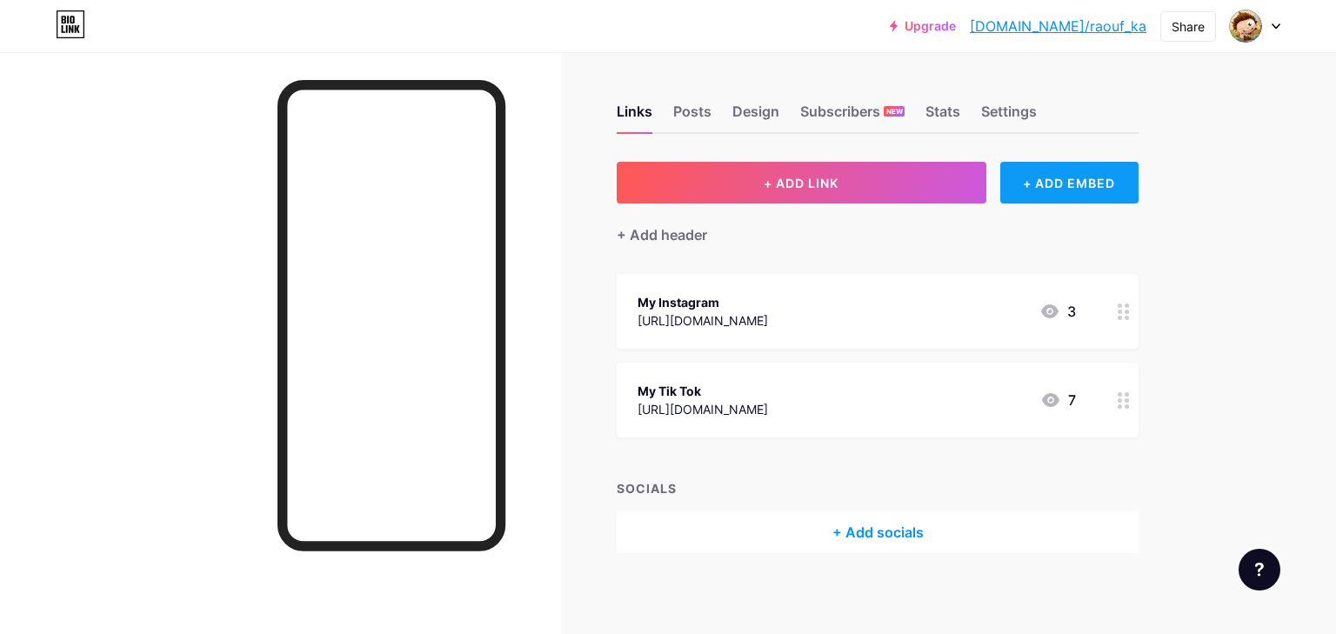
click at [1065, 185] on div "+ ADD EMBED" at bounding box center [1070, 183] width 138 height 42
click at [471, 222] on div "Tiktok Grow your TikTok following ADD" at bounding box center [500, 246] width 336 height 70
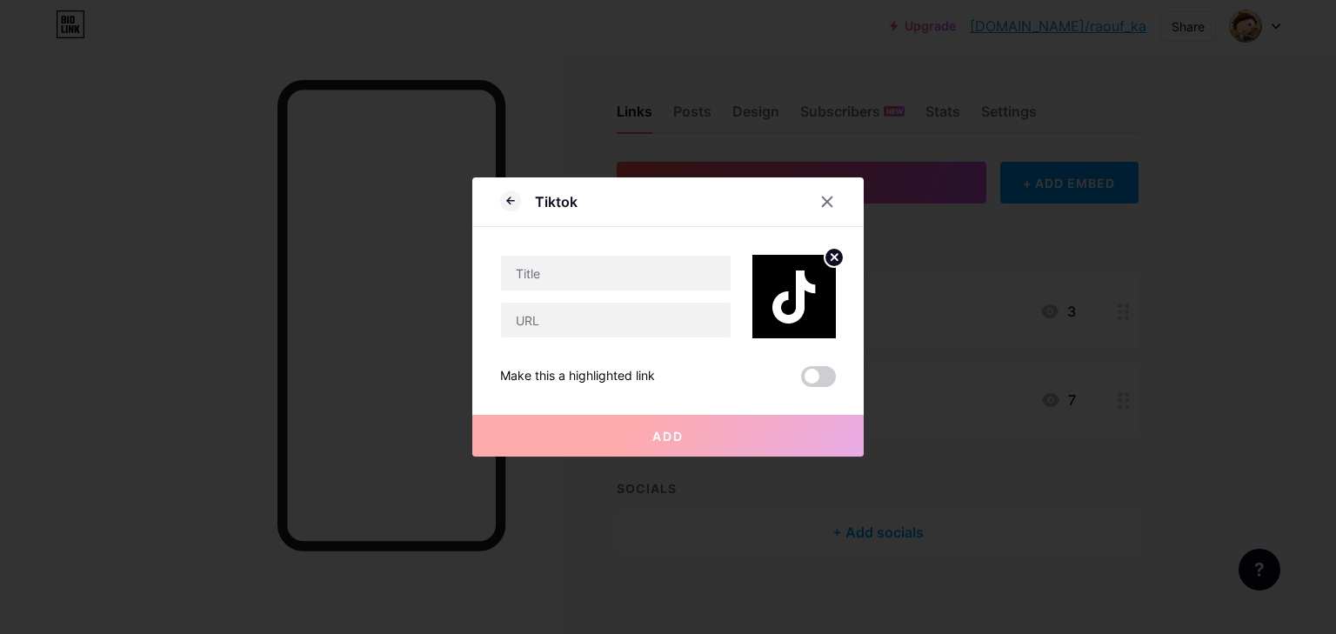
click at [576, 340] on div "Make this a highlighted link Add" at bounding box center [668, 362] width 336 height 49
click at [573, 333] on input "text" at bounding box center [616, 320] width 230 height 35
paste input "https://www.tiktok.com/@raouf_.ka?_t=ZT-8yoelFJlY3p&_r=1"
type input "https://www.tiktok.com/@raouf_.ka?_t=ZT-8yoelFJlY3p&_r=1"
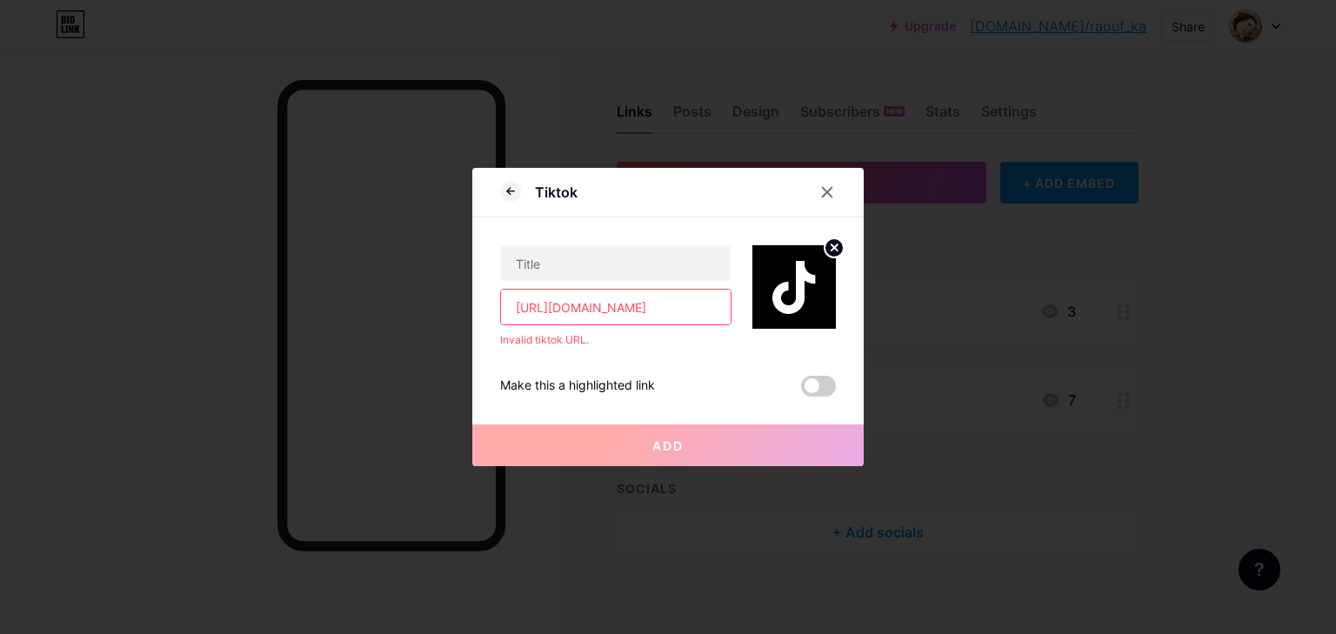
scroll to position [0, 147]
click at [620, 302] on input "https://www.tiktok.com/@raouf_.ka?_t=ZT-8yoelFJlY3p&_r=1" at bounding box center [616, 307] width 230 height 35
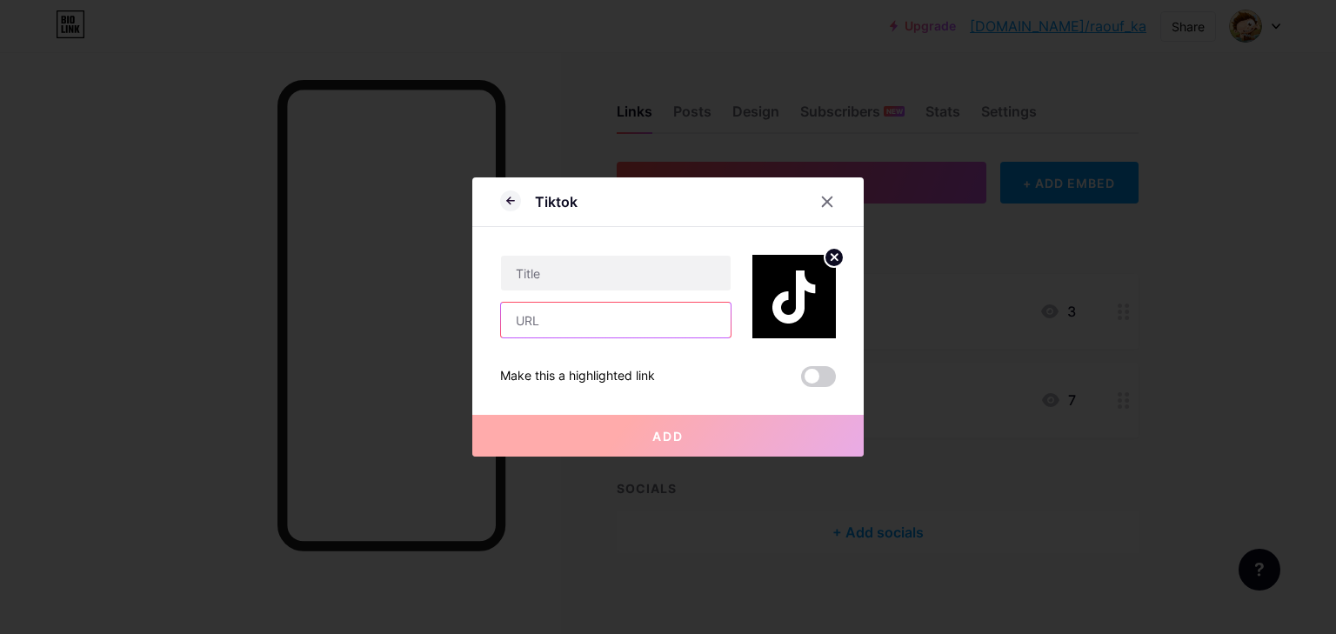
click at [577, 332] on input "text" at bounding box center [616, 320] width 230 height 35
paste input "https://www.tiktok.com/@raouf_.ka?_t=ZT-8yoelFJlY3p&_r=1"
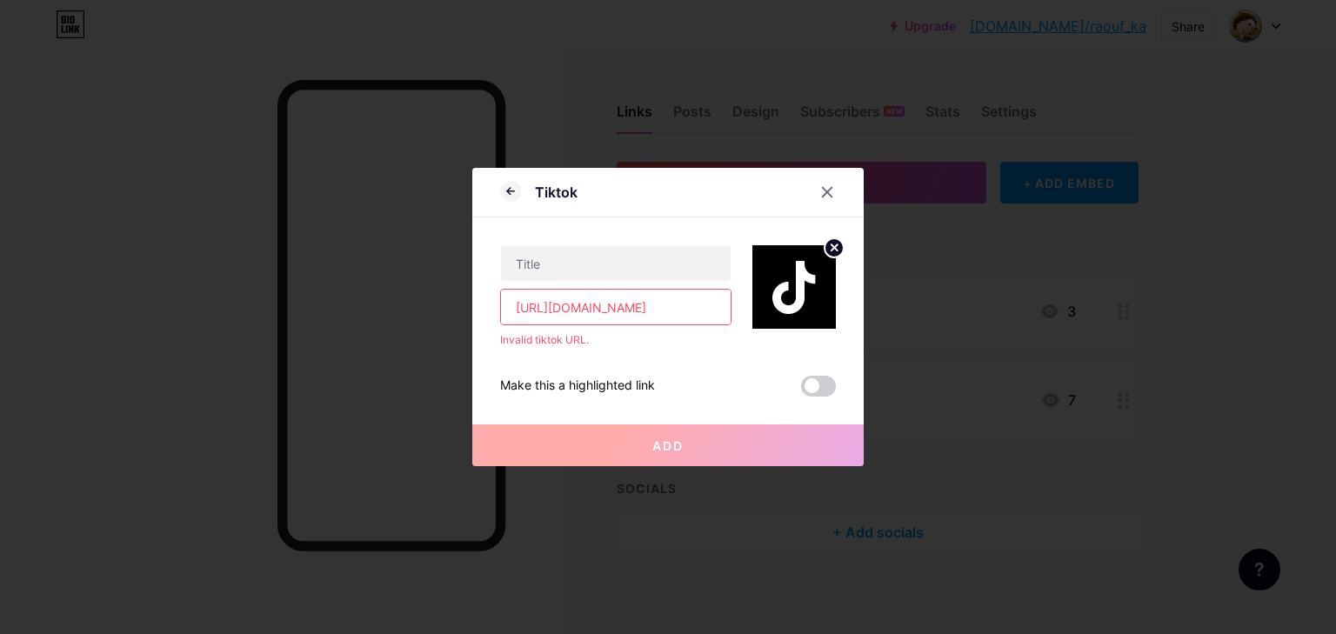
scroll to position [0, 147]
type input "https://www.tiktok.com/@raouf_.ka?_t=ZT-8yoelFJlY3p&_r=1"
click at [825, 187] on icon at bounding box center [827, 192] width 14 height 14
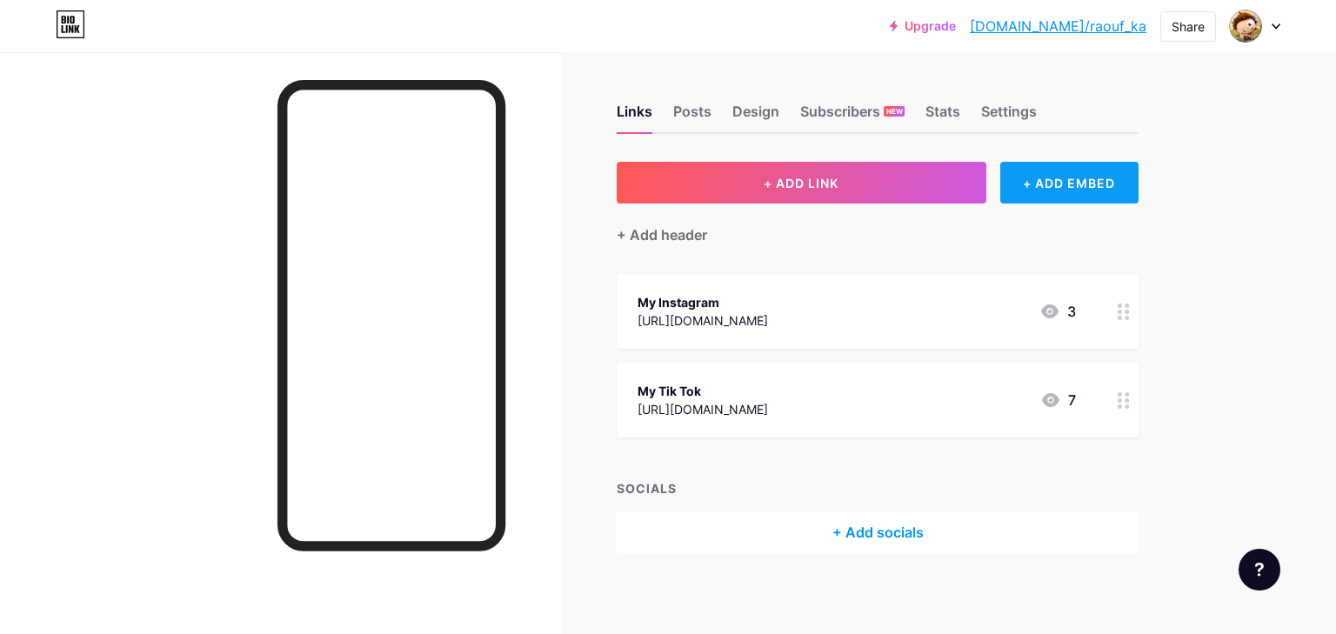
click at [1082, 191] on div "+ ADD EMBED" at bounding box center [1070, 183] width 138 height 42
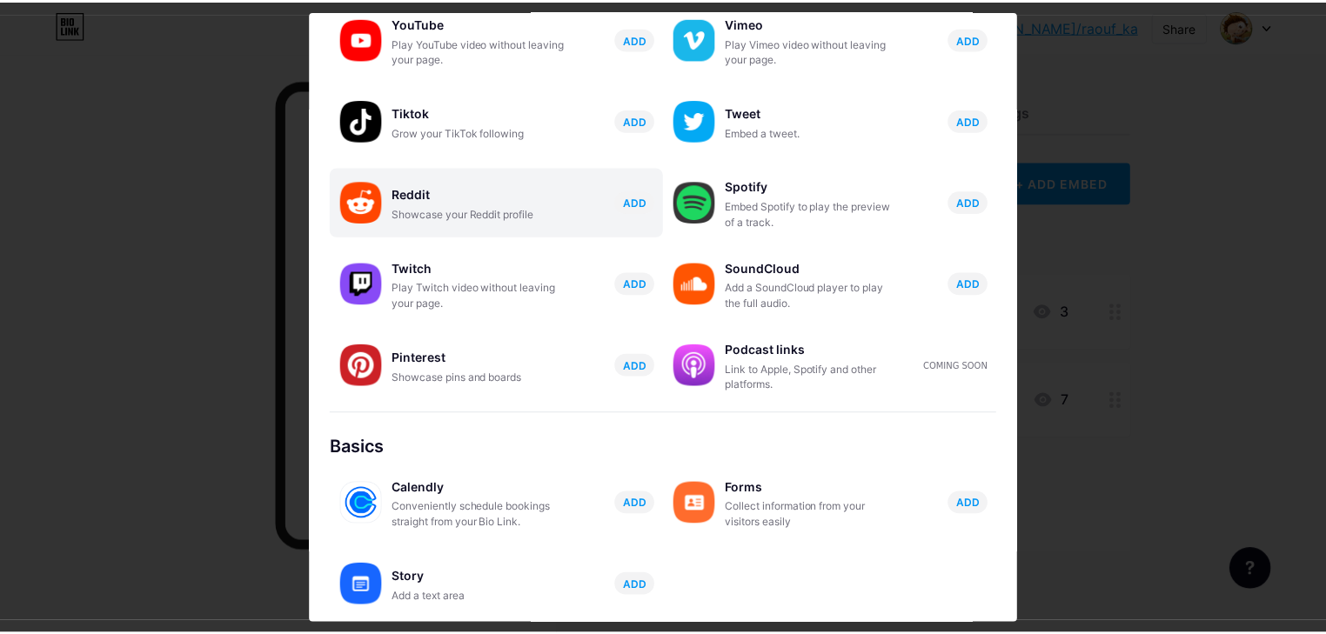
scroll to position [273, 0]
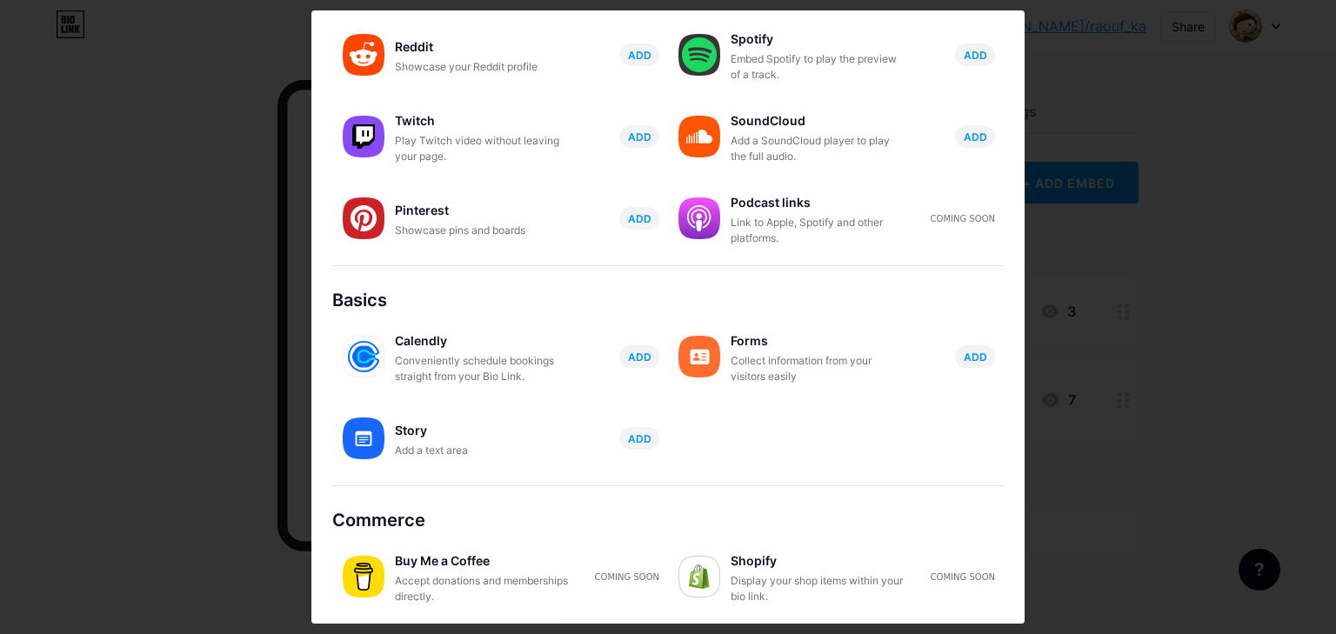
click at [1085, 89] on div at bounding box center [668, 317] width 1336 height 634
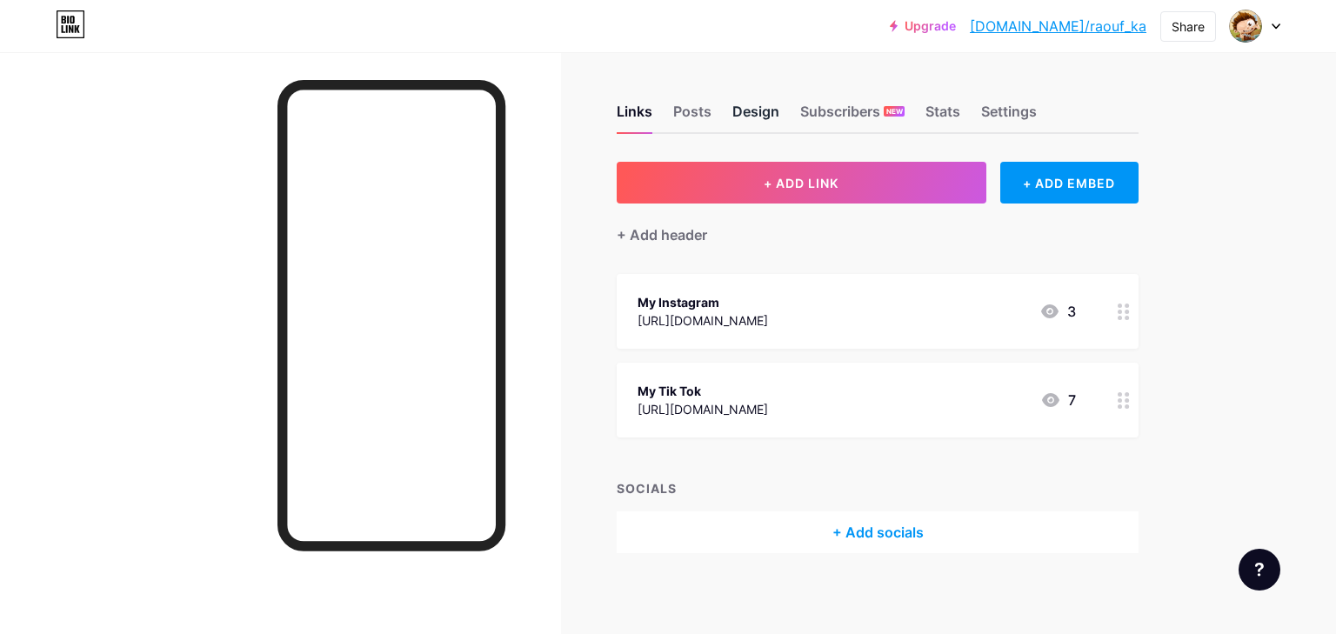
click at [737, 114] on div "Design" at bounding box center [756, 116] width 47 height 31
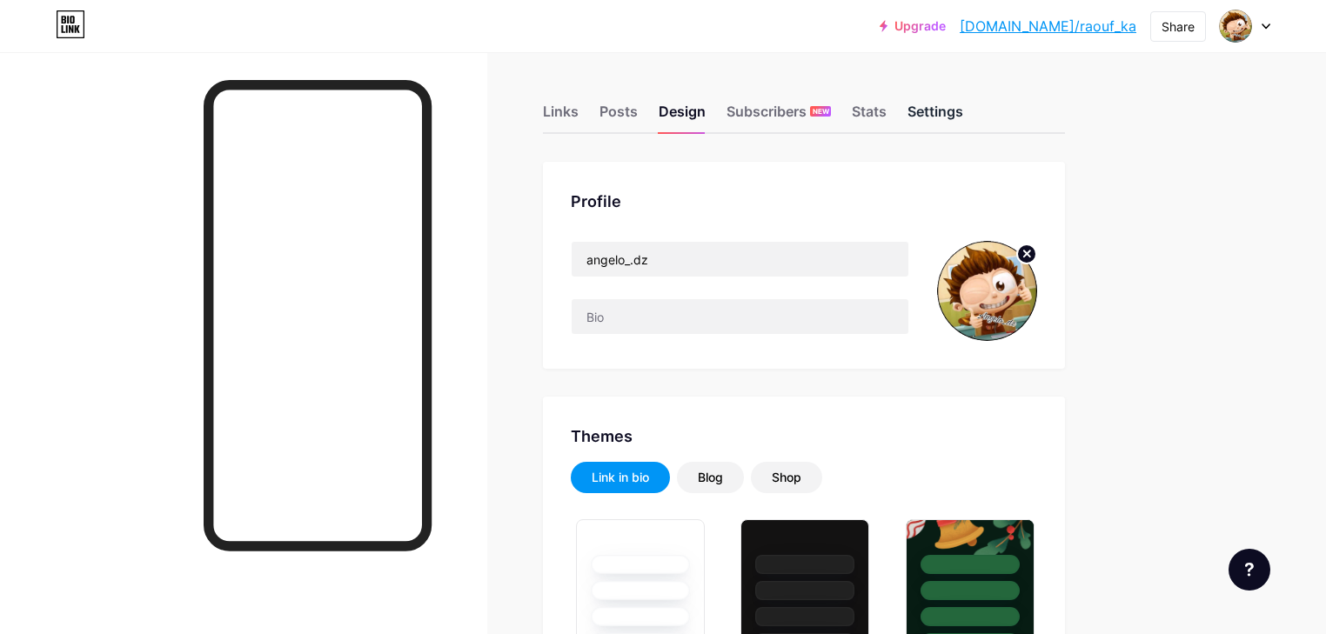
click at [963, 110] on div "Settings" at bounding box center [936, 116] width 56 height 31
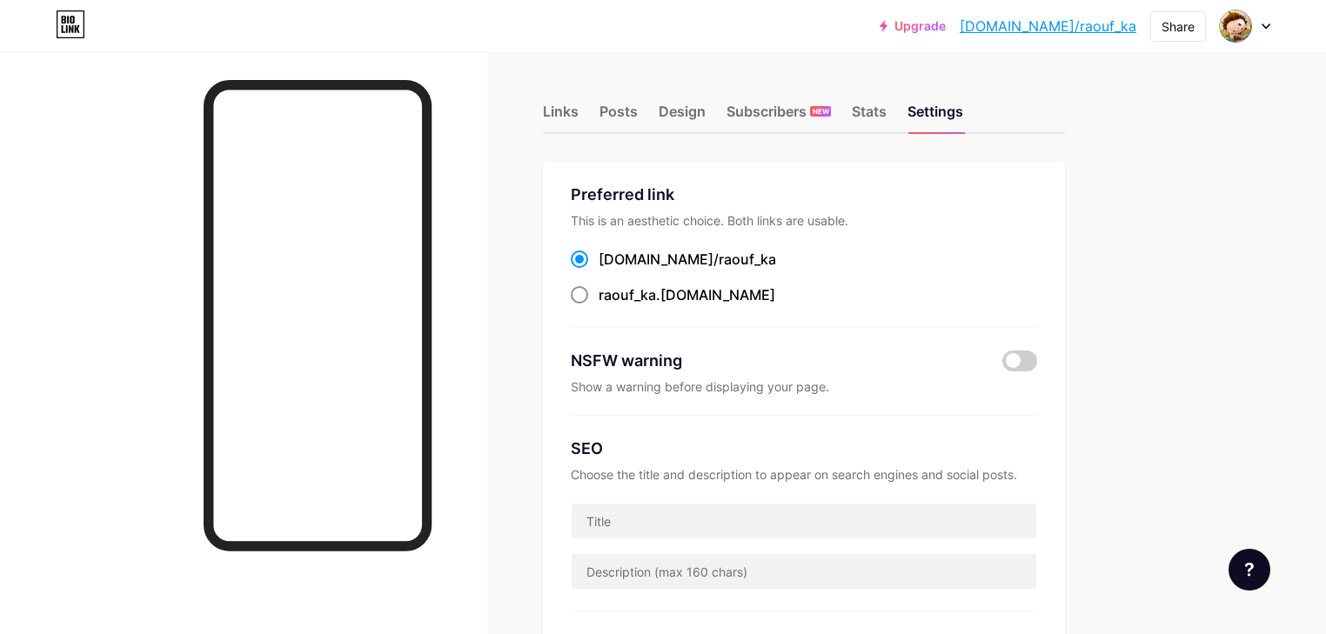
click at [656, 291] on span "raouf_ka" at bounding box center [627, 294] width 57 height 17
click at [610, 305] on input "raouf_ka .bio.link" at bounding box center [604, 310] width 11 height 11
radio input "true"
click at [656, 289] on span "raouf_ka" at bounding box center [627, 294] width 57 height 17
click at [610, 305] on input "raouf_ka .bio.link" at bounding box center [604, 310] width 11 height 11
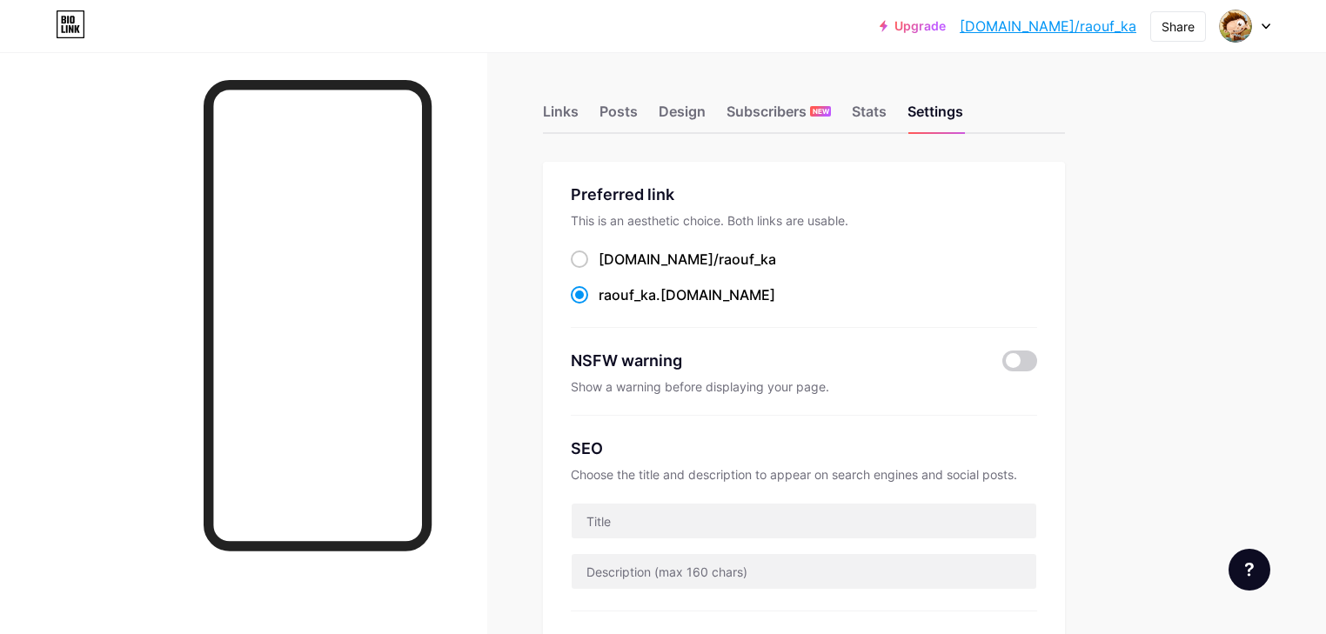
click at [660, 231] on div "Preferred link This is an aesthetic choice. Both links are usable. bio.link/ ra…" at bounding box center [804, 255] width 466 height 145
click at [653, 246] on div "Preferred link This is an aesthetic choice. Both links are usable. bio.link/ ra…" at bounding box center [804, 255] width 466 height 145
click at [1229, 18] on img at bounding box center [1236, 26] width 28 height 28
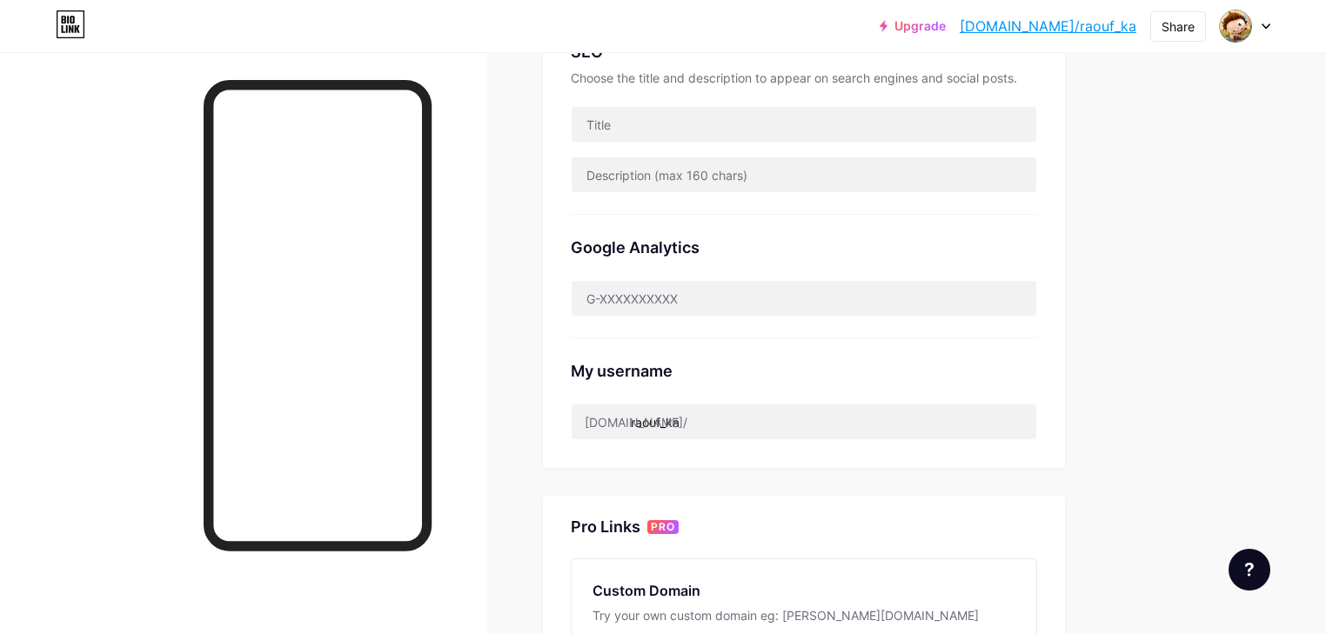
scroll to position [398, 0]
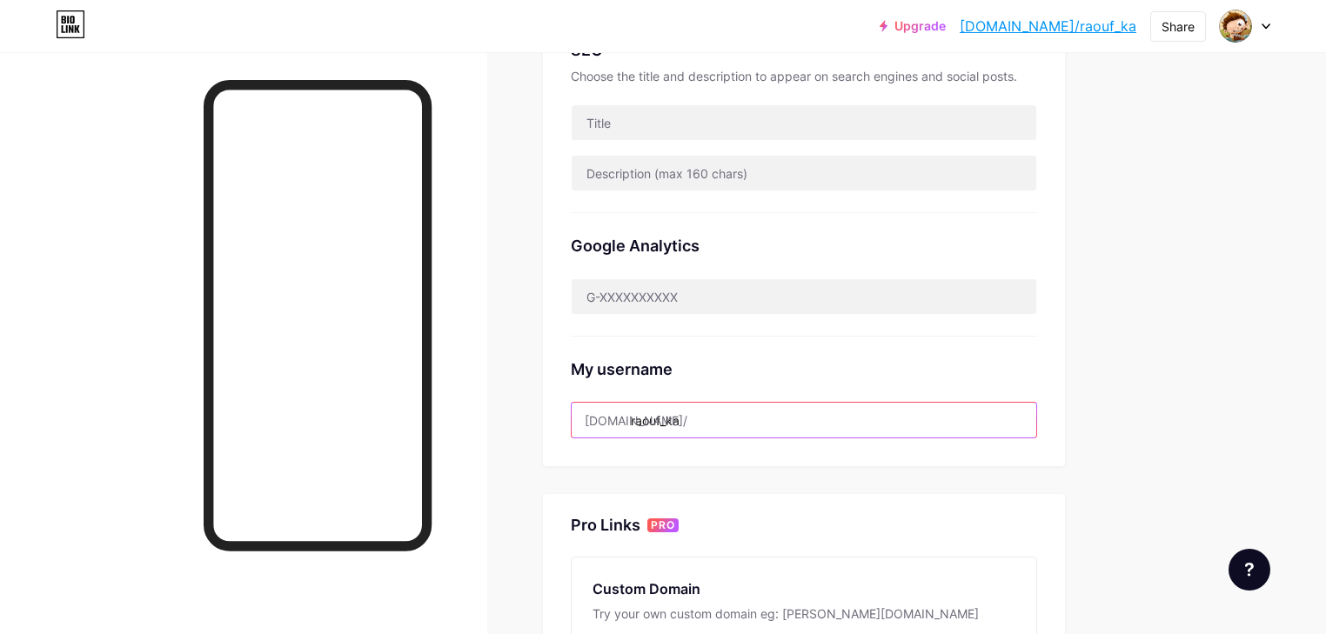
click at [791, 425] on input "raouf_ka" at bounding box center [804, 420] width 465 height 35
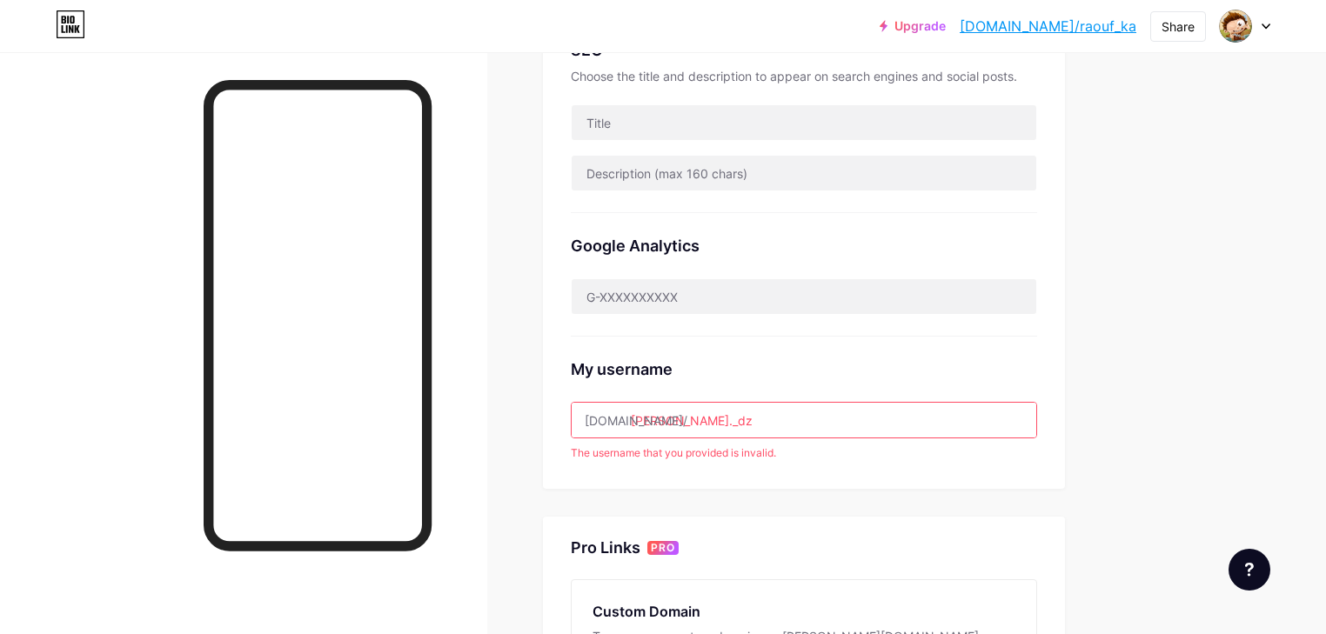
click at [751, 424] on input "angelo._dz" at bounding box center [804, 420] width 465 height 35
click at [751, 424] on input "angelo_dz" at bounding box center [804, 420] width 465 height 35
click at [751, 425] on input "angelo_.dz" at bounding box center [804, 420] width 465 height 35
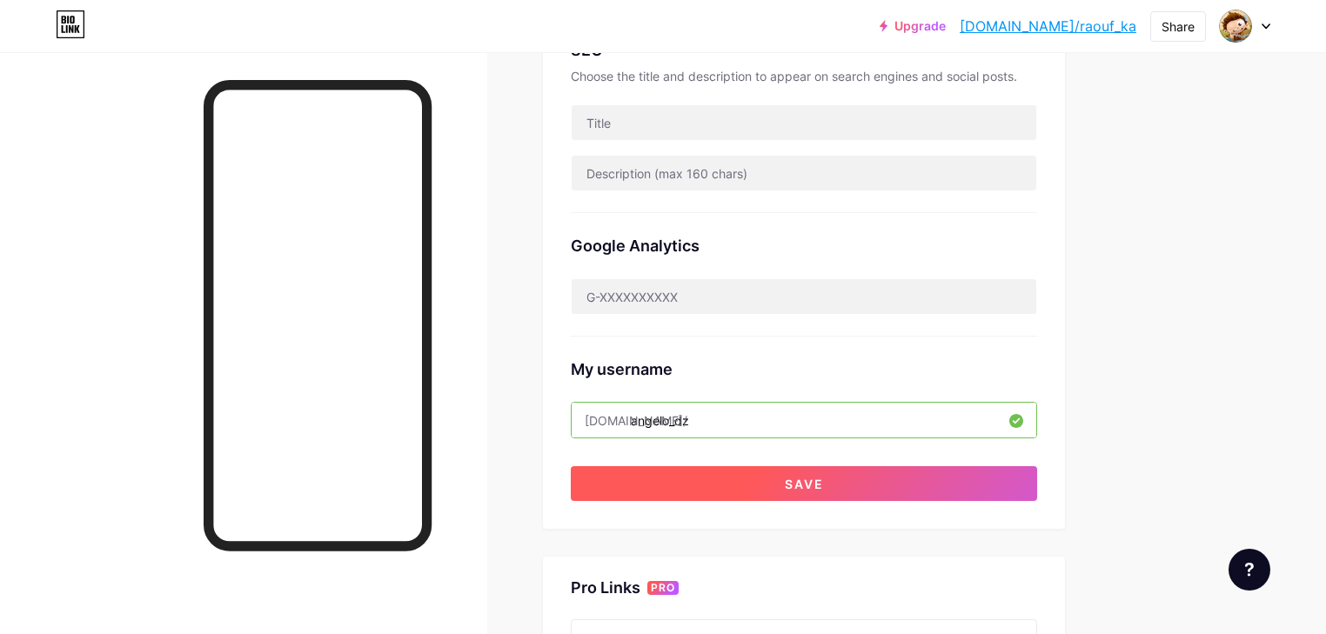
type input "angelo_dz"
click at [839, 474] on button "Save" at bounding box center [804, 483] width 466 height 35
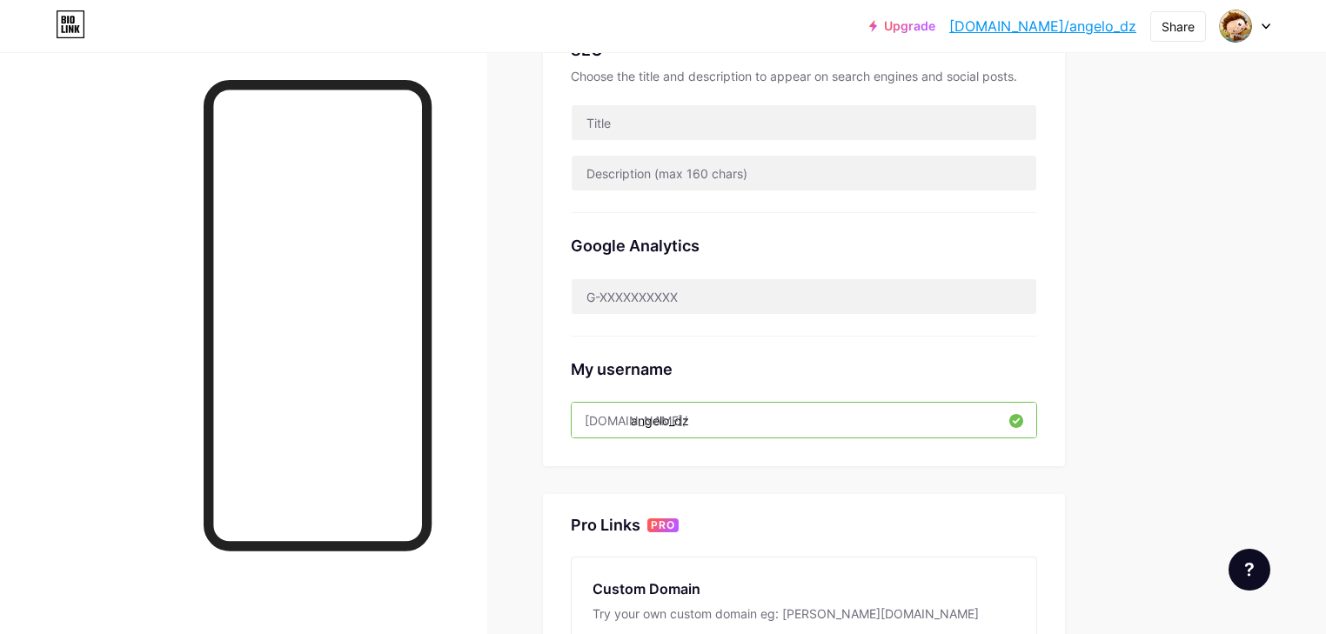
scroll to position [0, 0]
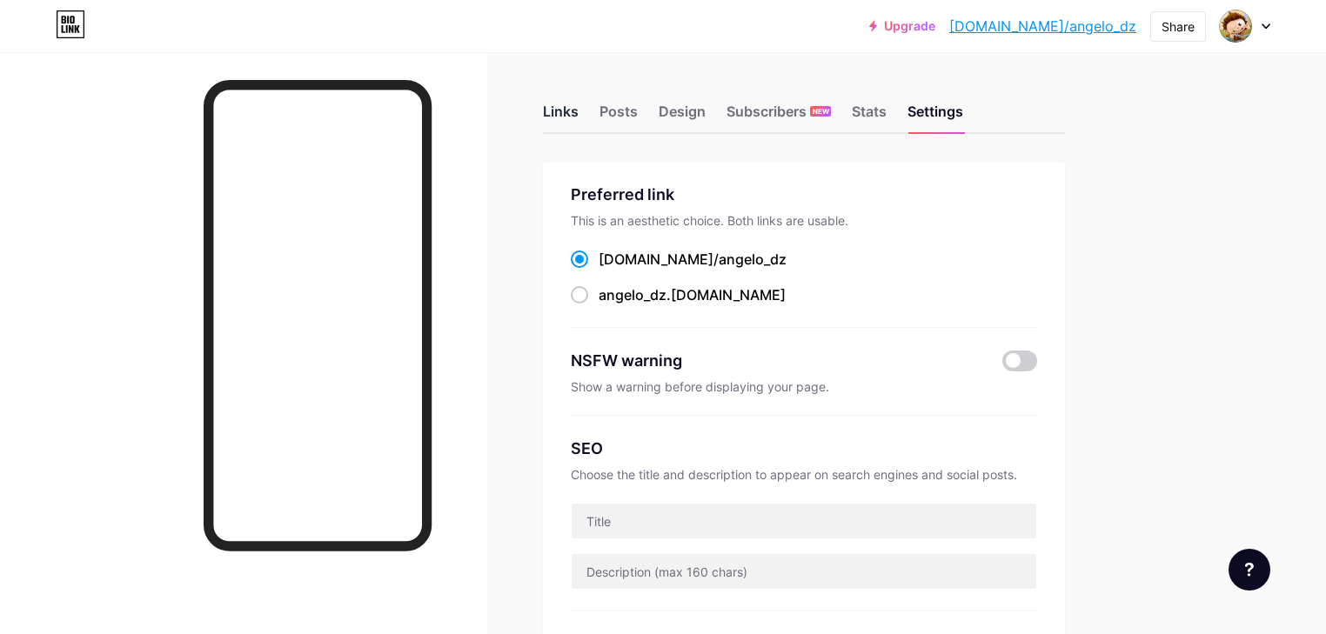
click at [579, 116] on div "Links" at bounding box center [561, 116] width 36 height 31
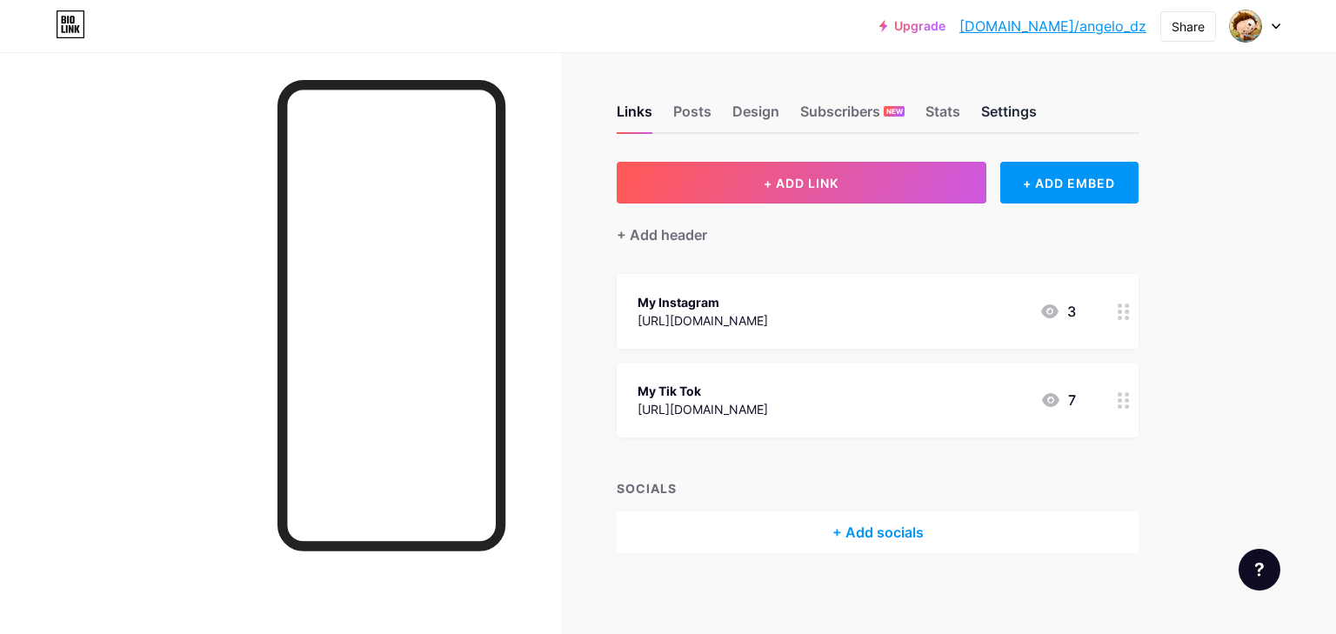
click at [994, 111] on div "Settings" at bounding box center [1009, 116] width 56 height 31
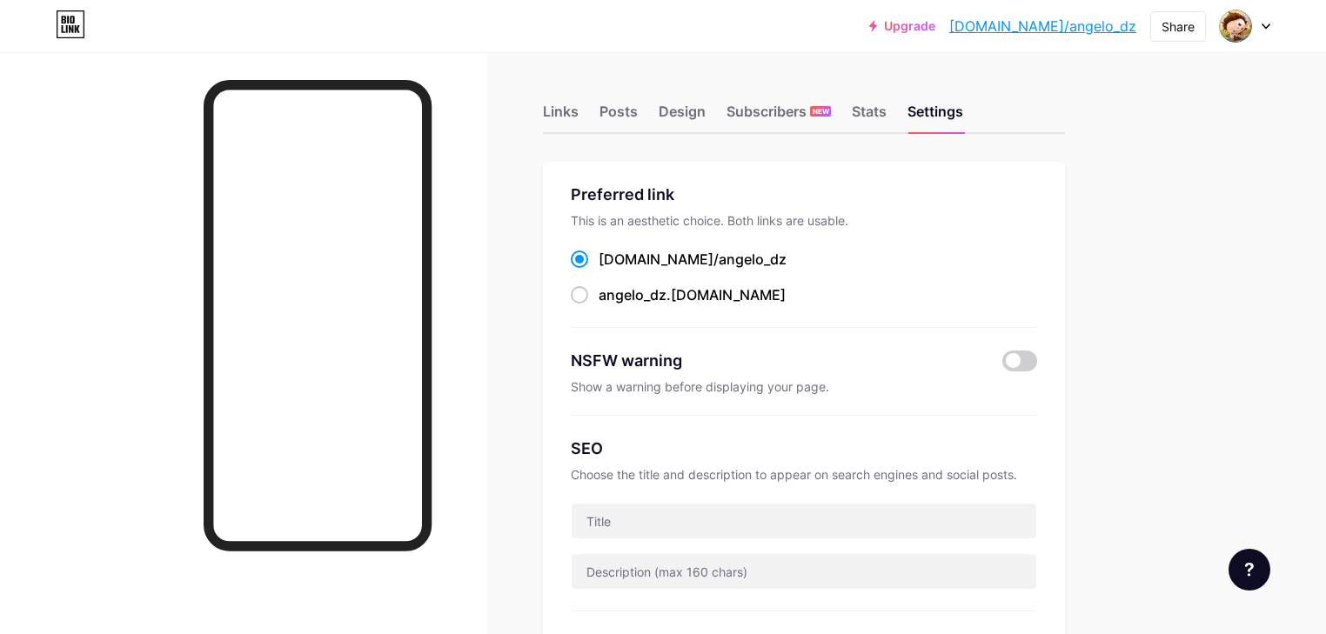
click at [1103, 35] on link "bio.link/angelo_dz" at bounding box center [1042, 26] width 187 height 21
